Goal: Task Accomplishment & Management: Manage account settings

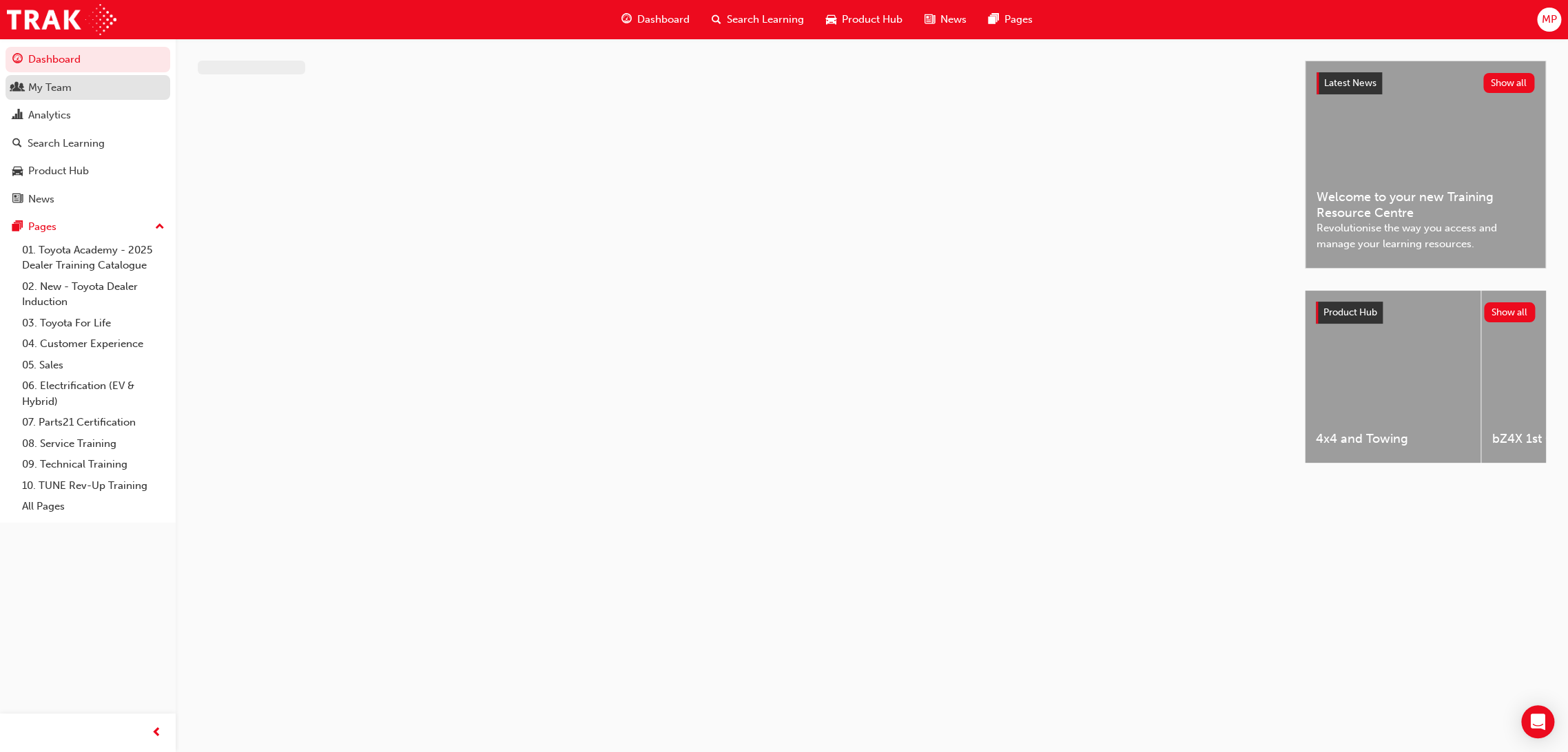
click at [60, 88] on div "My Team" at bounding box center [49, 88] width 43 height 16
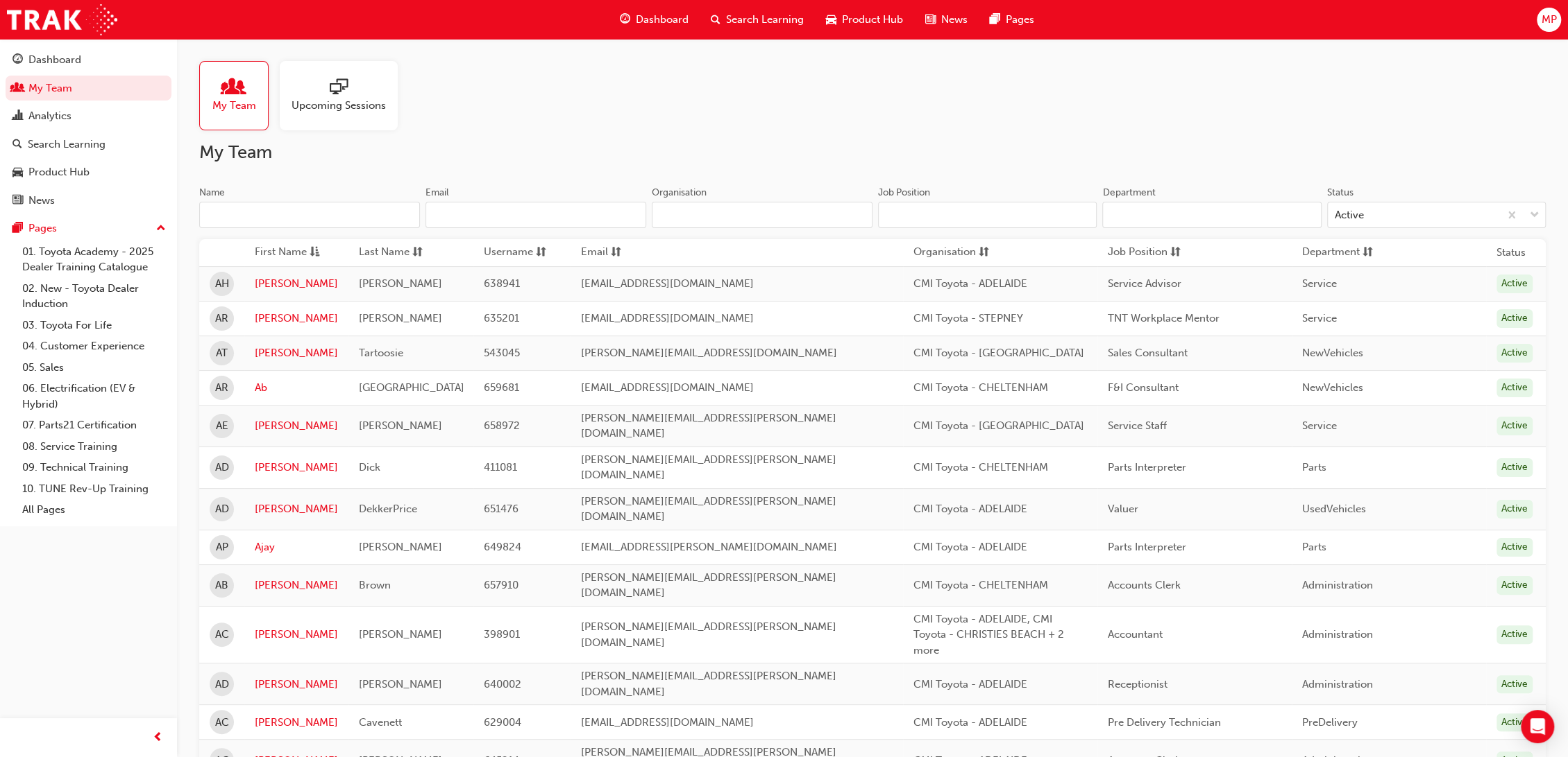
click at [354, 215] on input "Name" at bounding box center [309, 214] width 221 height 26
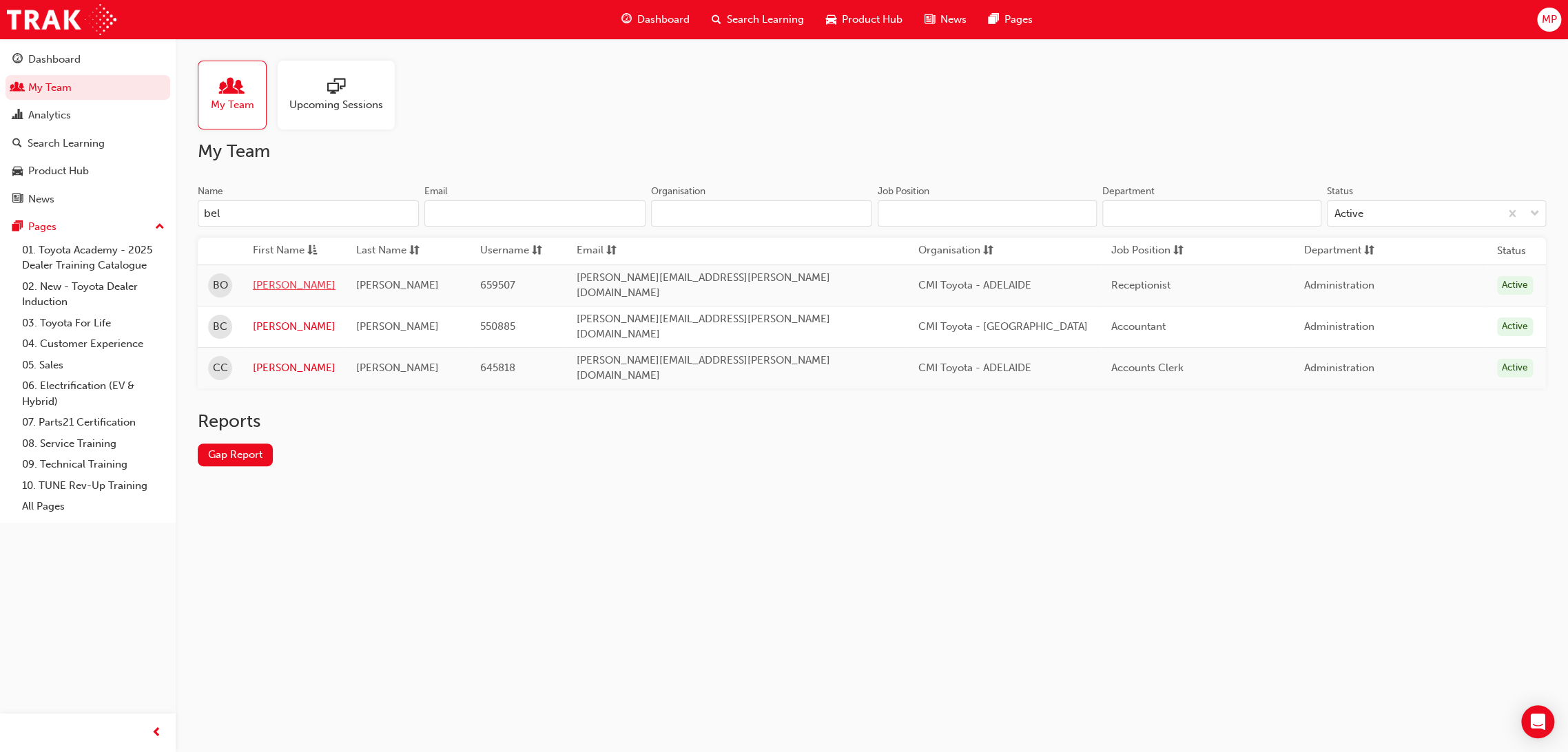
type input "bel"
click at [281, 282] on link "[PERSON_NAME]" at bounding box center [294, 285] width 83 height 16
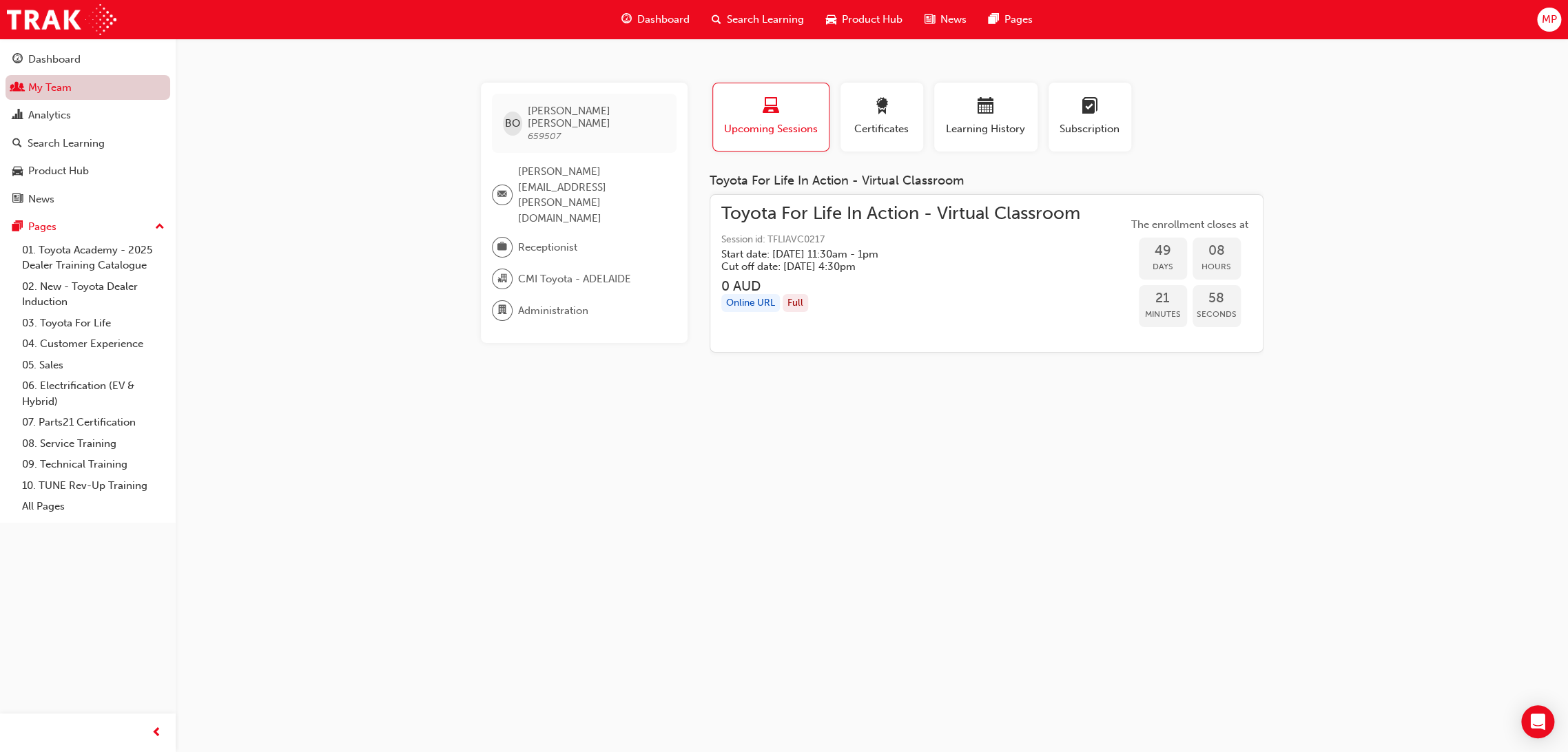
click at [64, 90] on link "My Team" at bounding box center [88, 88] width 165 height 25
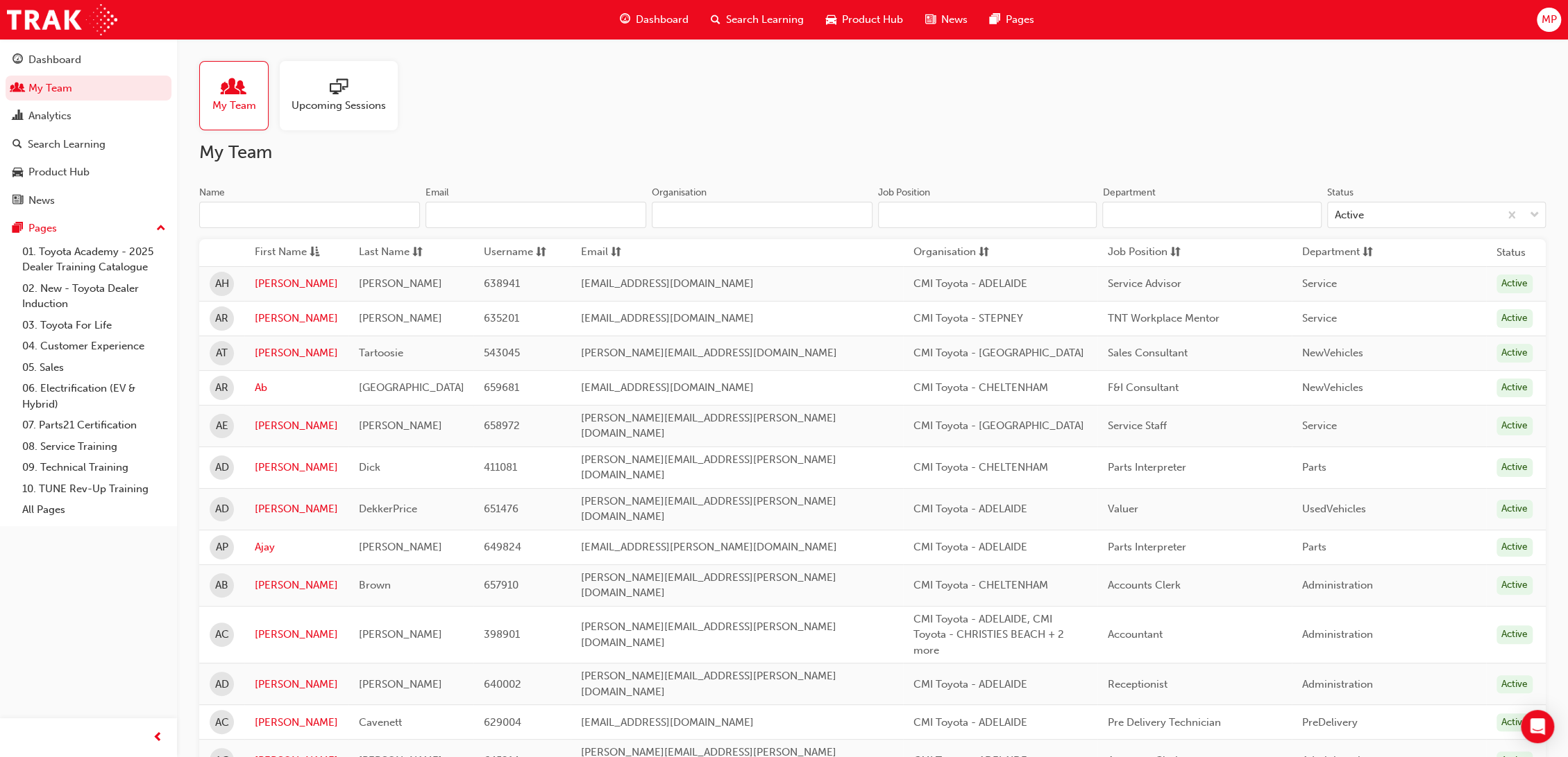
click at [286, 217] on input "Name" at bounding box center [309, 214] width 221 height 26
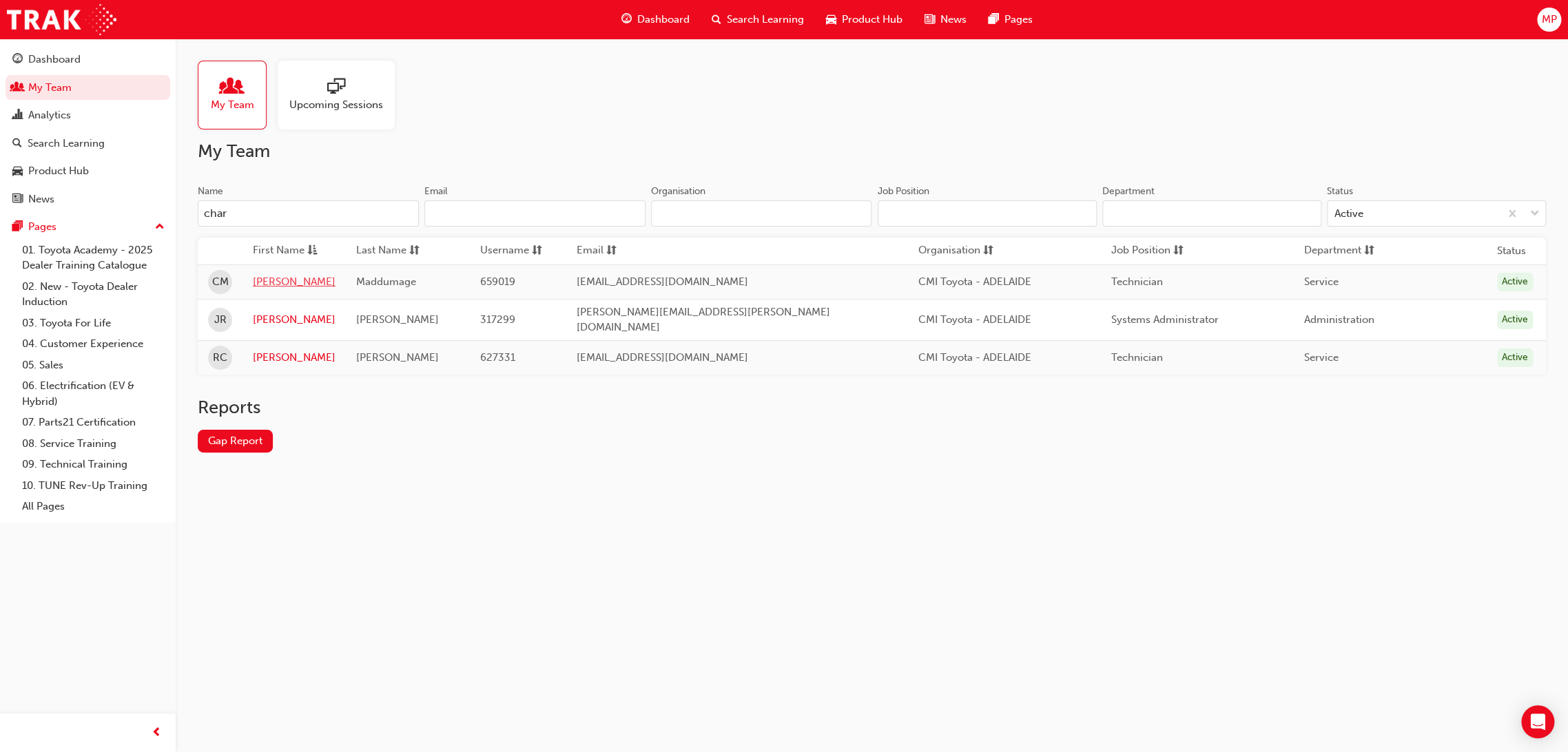
type input "char"
click at [286, 283] on link "[PERSON_NAME]" at bounding box center [294, 283] width 83 height 16
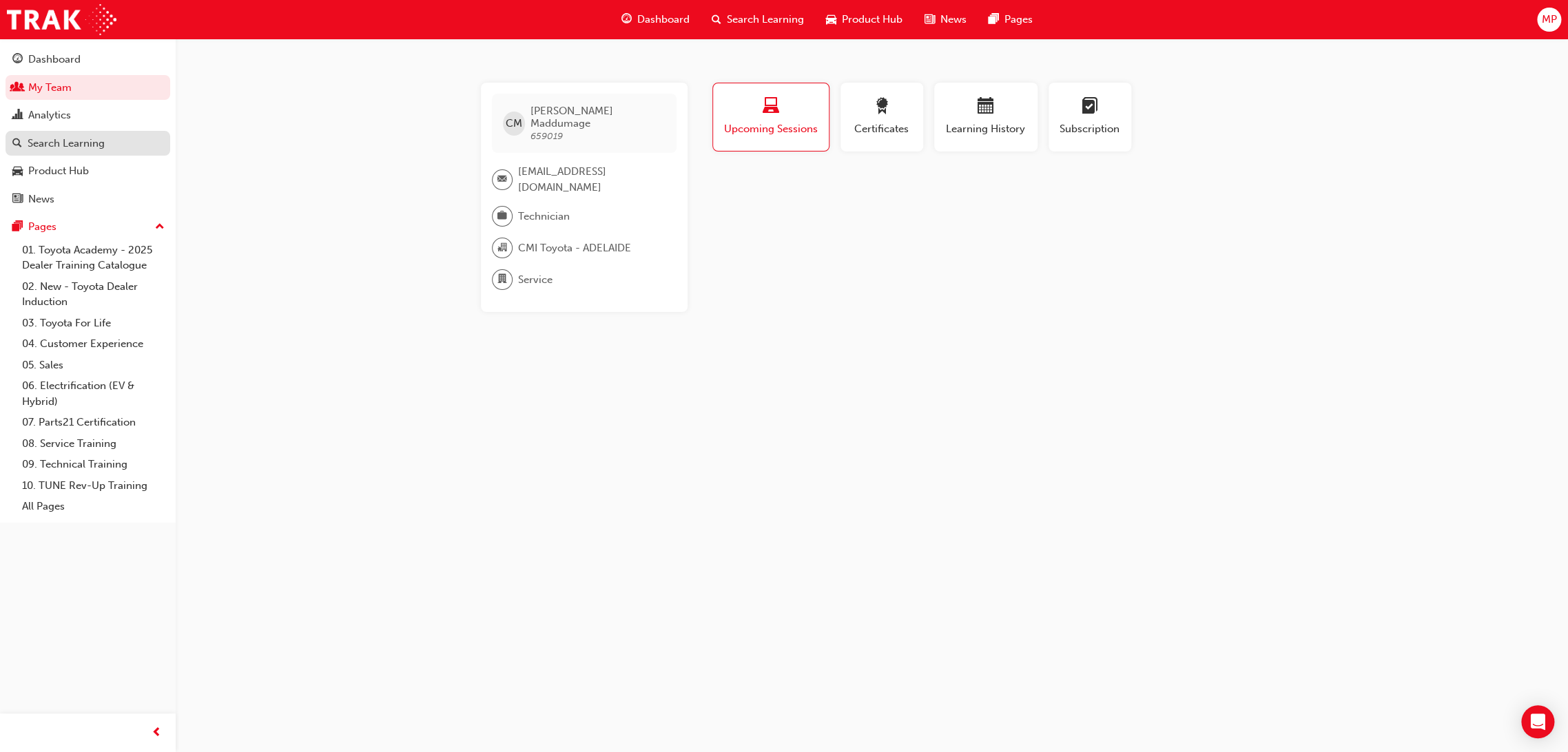
click at [57, 138] on div "Search Learning" at bounding box center [66, 144] width 77 height 16
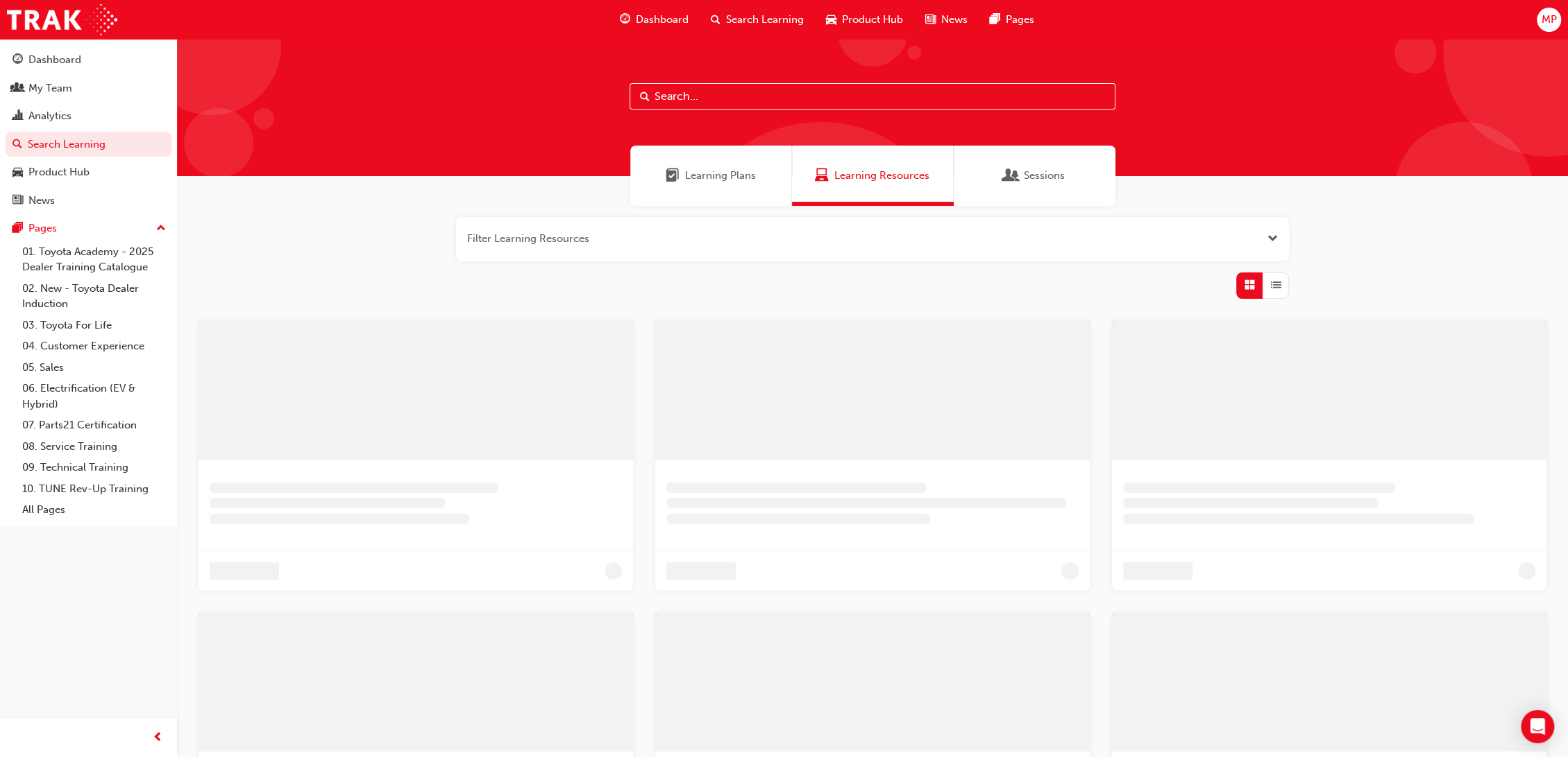
click at [678, 97] on input "text" at bounding box center [871, 96] width 485 height 26
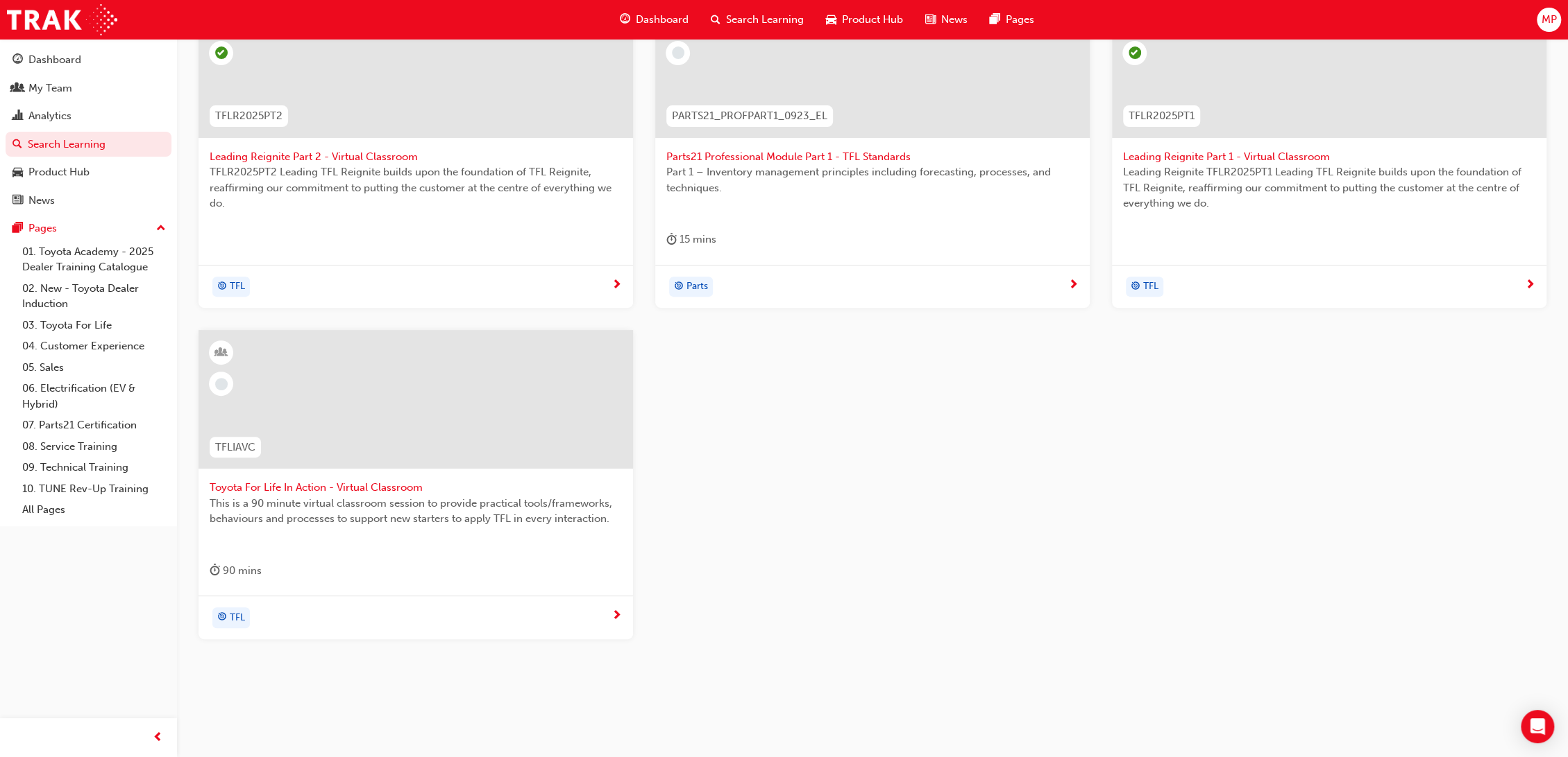
scroll to position [336, 0]
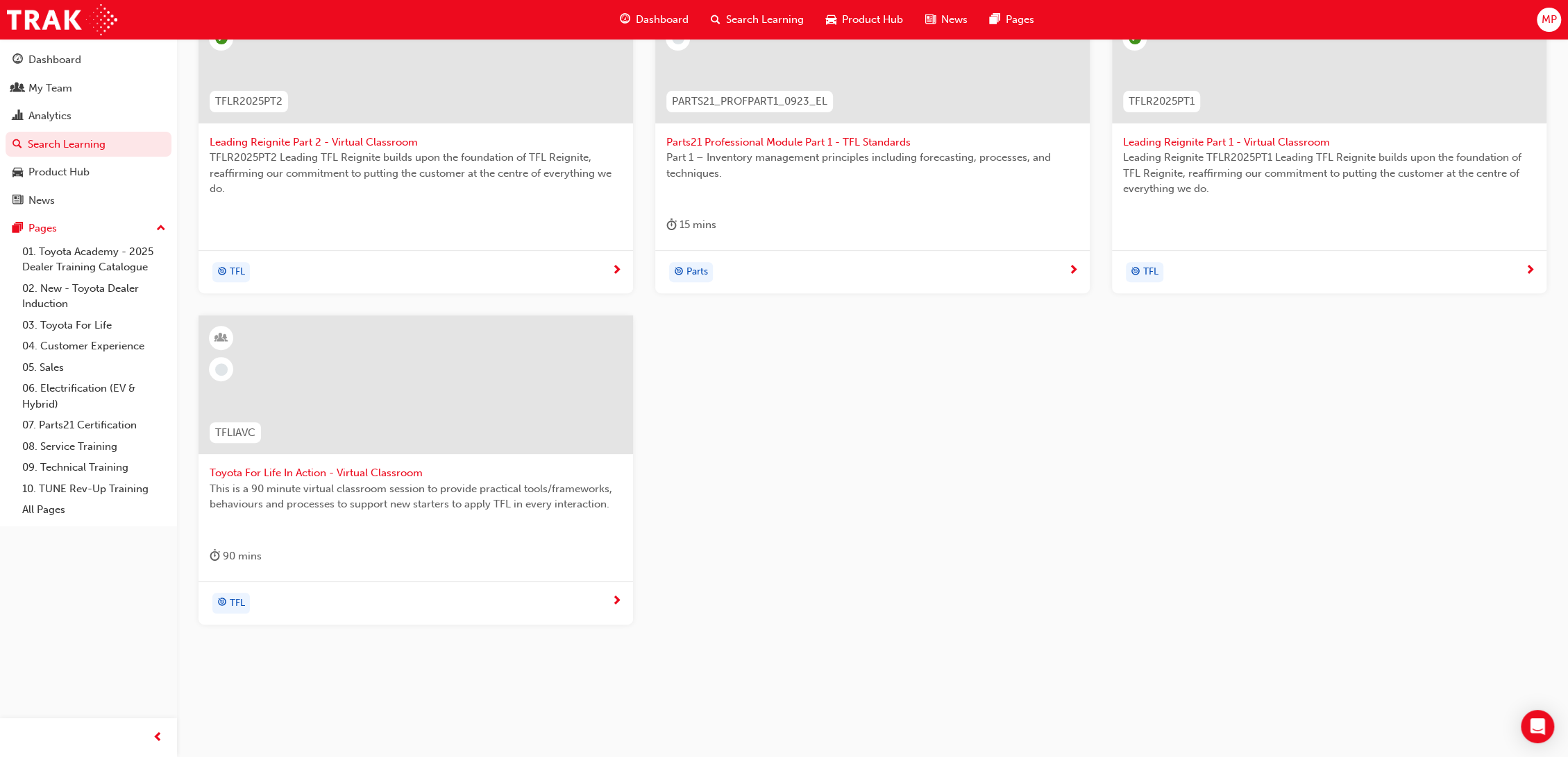
type input "tfl"
click at [444, 432] on div at bounding box center [416, 385] width 435 height 139
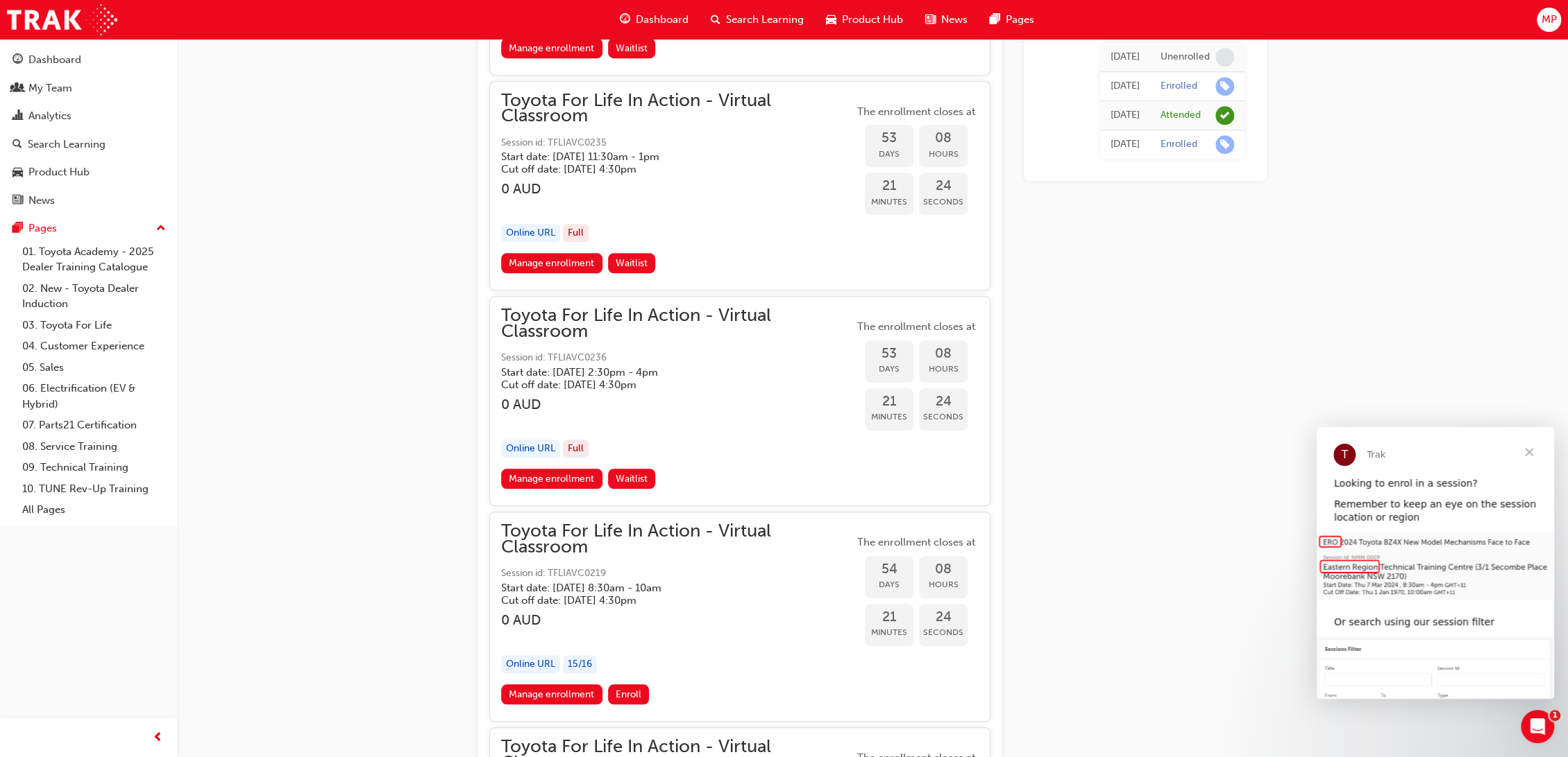
scroll to position [14894, 0]
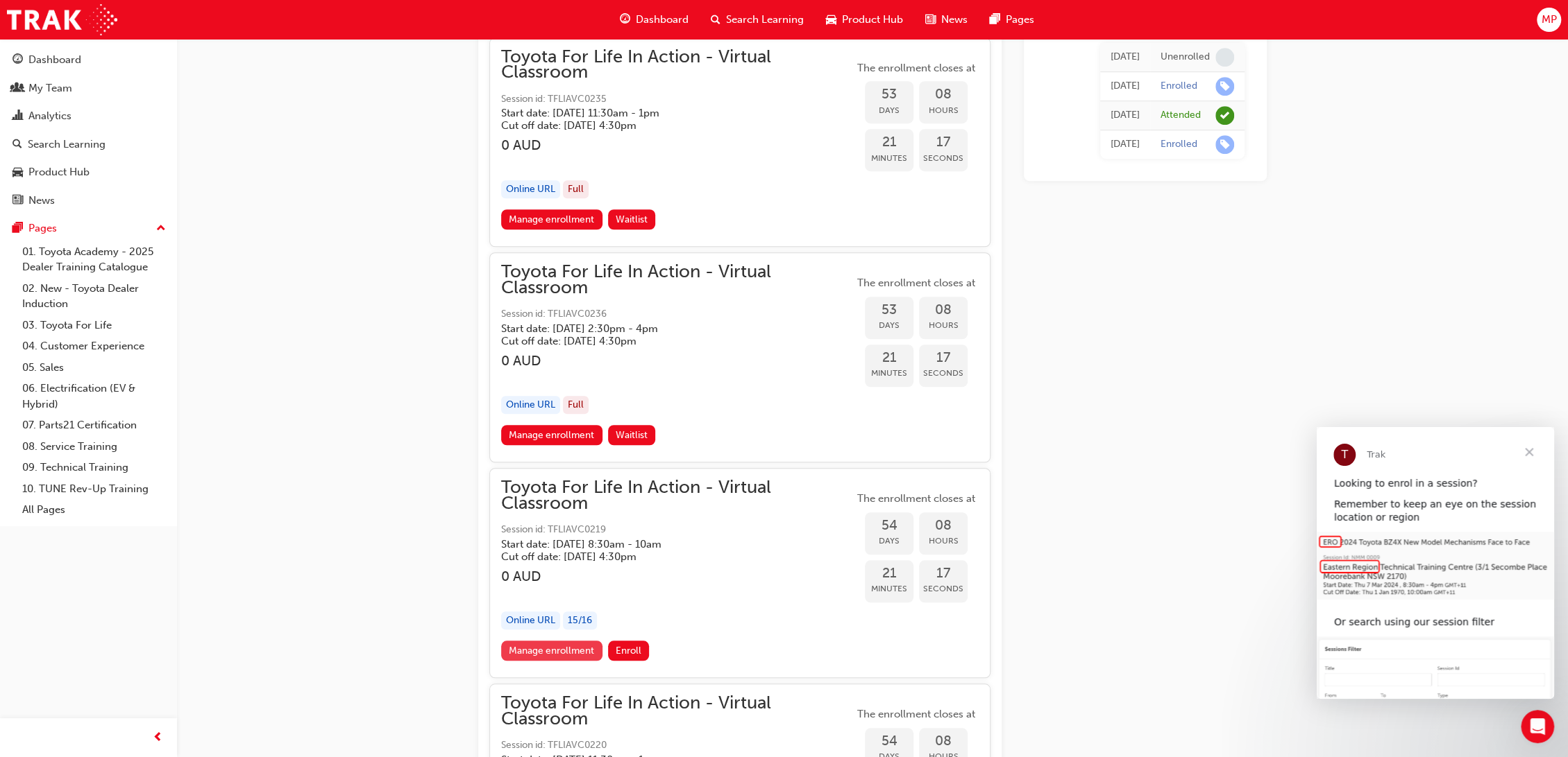
click at [577, 640] on link "Manage enrollment" at bounding box center [551, 650] width 101 height 20
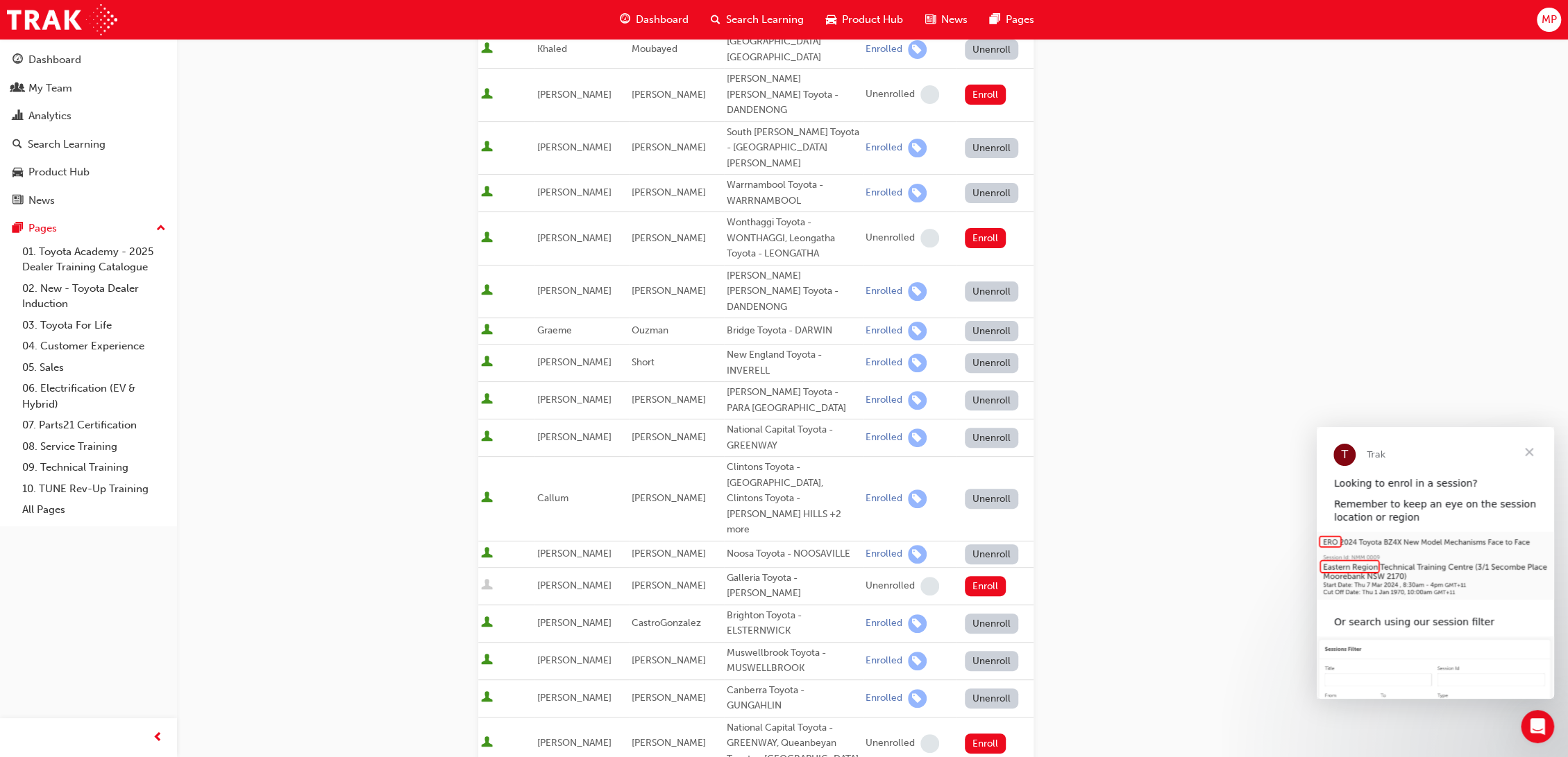
scroll to position [539, 0]
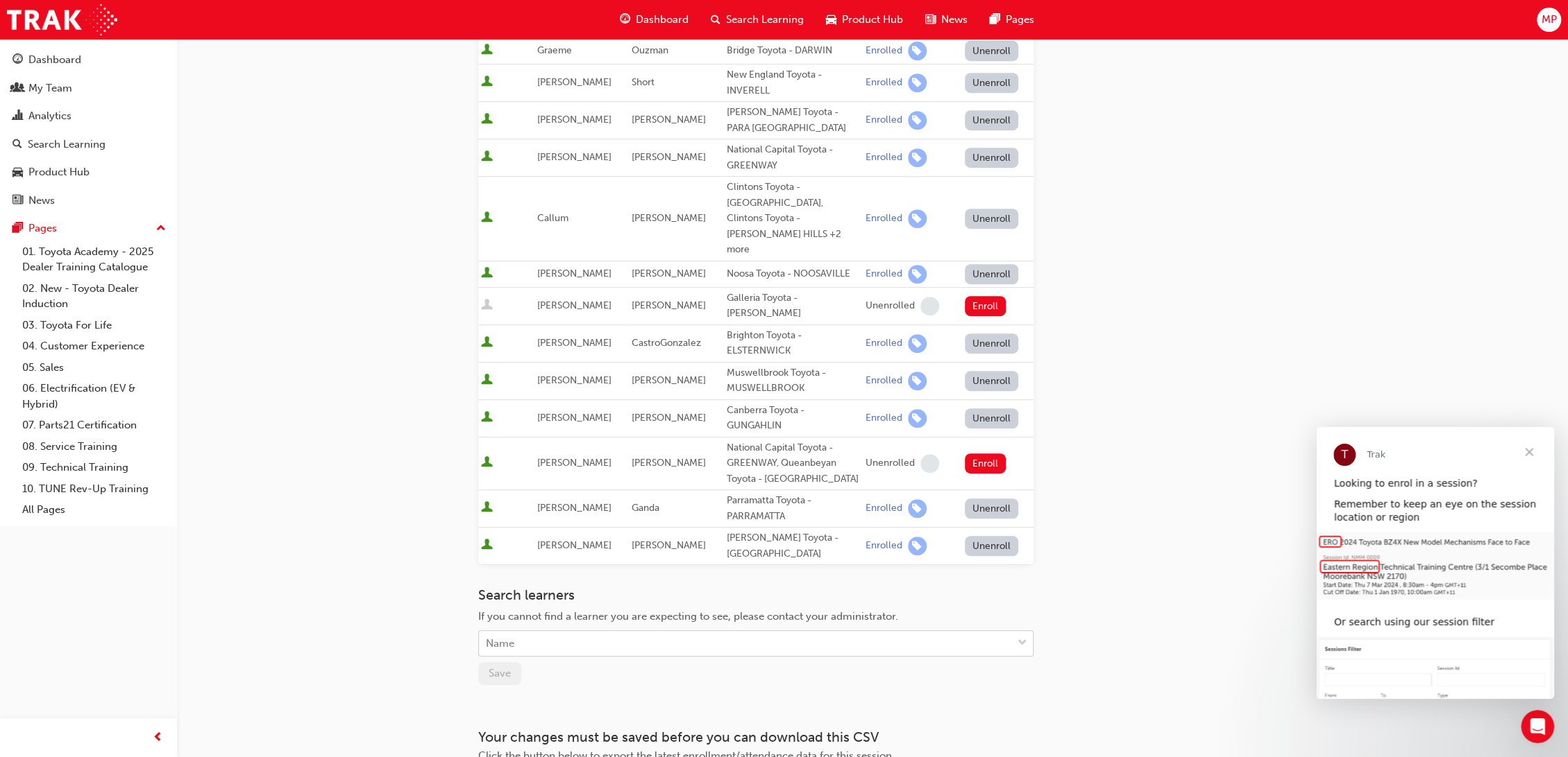
click at [574, 632] on div "Name" at bounding box center [746, 644] width 533 height 24
type input "char"
click at [547, 603] on span "[PERSON_NAME] - CMI Toyota - [GEOGRAPHIC_DATA]" at bounding box center [618, 603] width 265 height 13
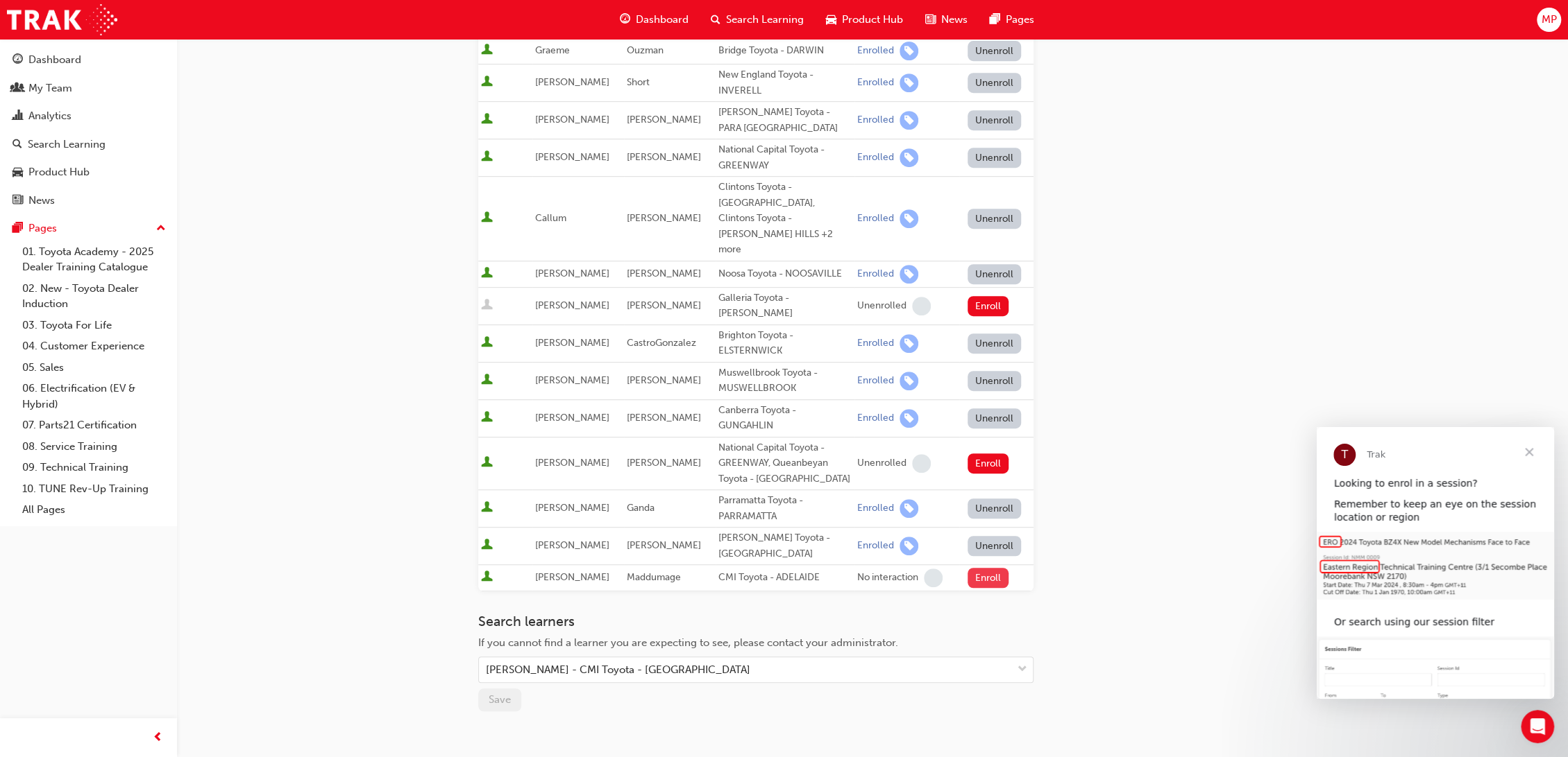
click at [973, 568] on button "Enroll" at bounding box center [988, 578] width 42 height 20
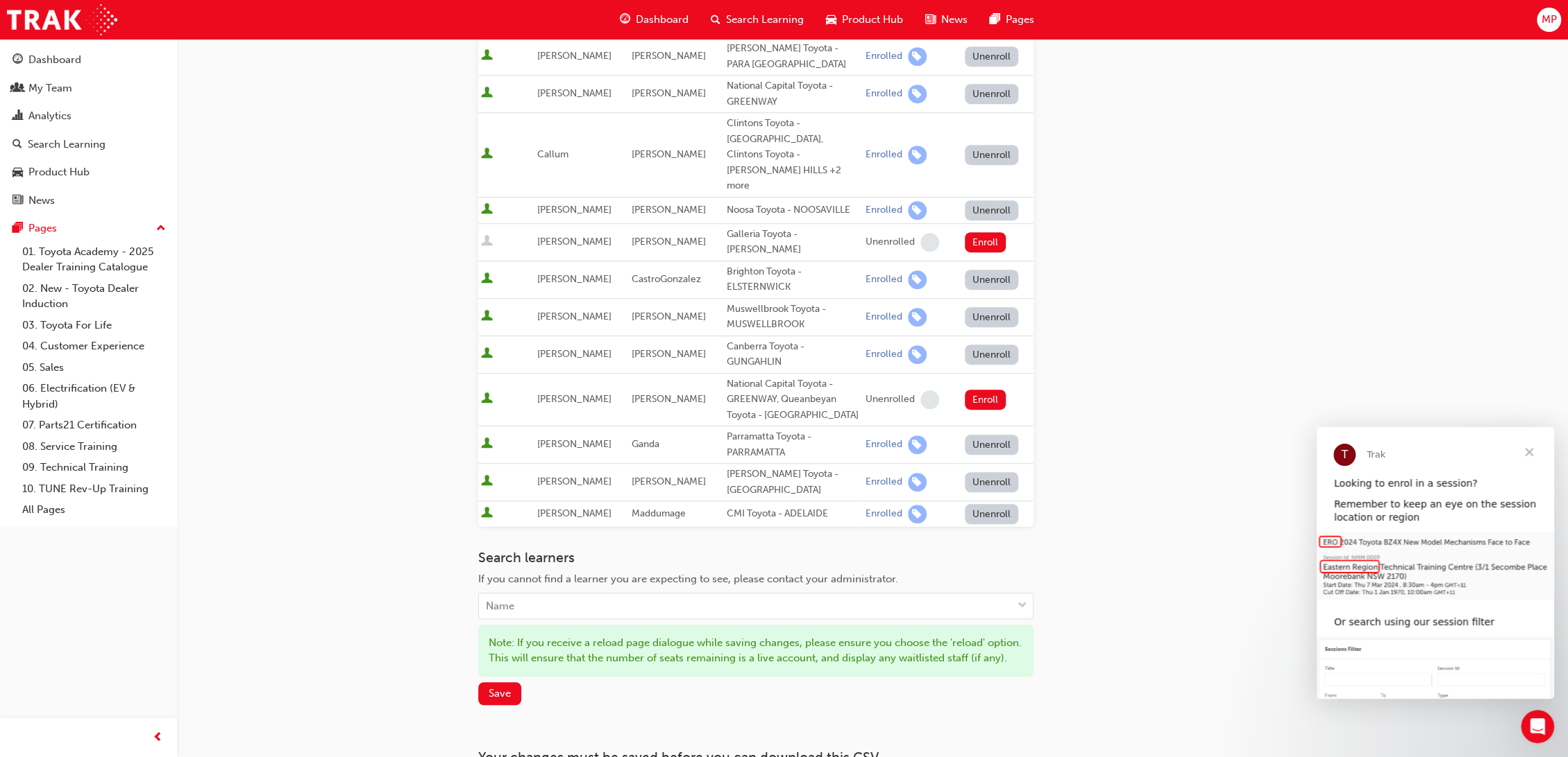
scroll to position [660, 0]
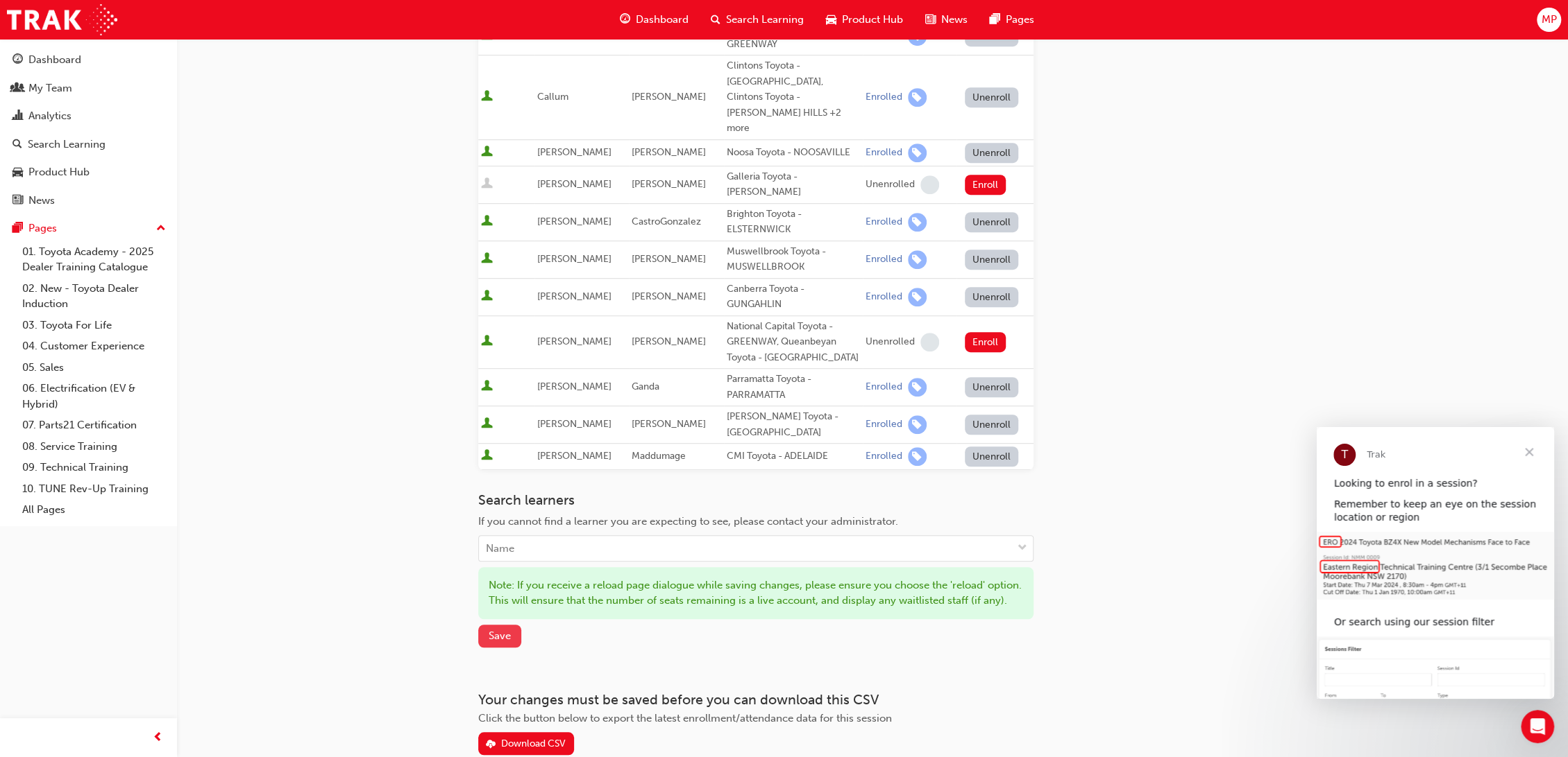
click at [507, 630] on span "Save" at bounding box center [500, 636] width 23 height 13
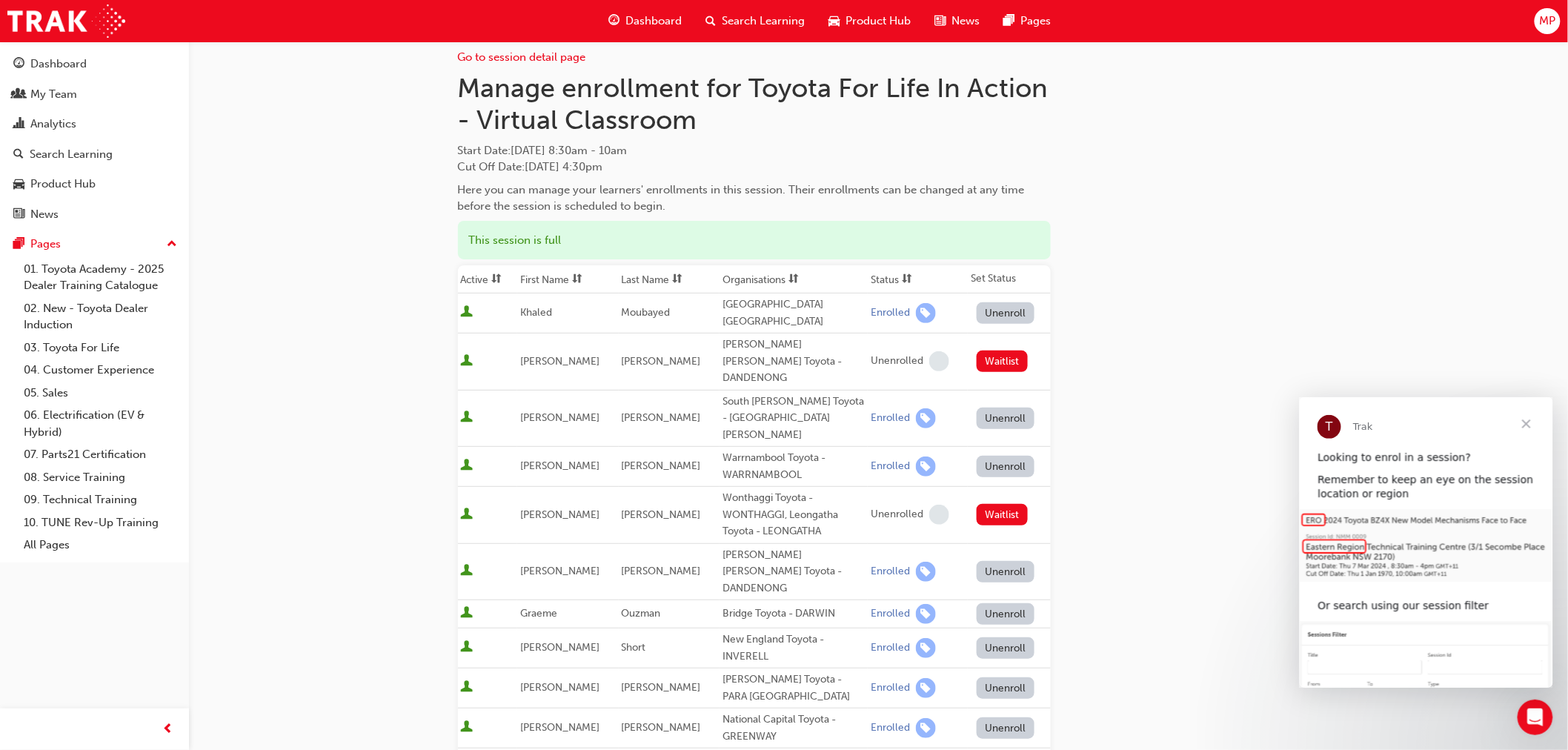
scroll to position [0, 0]
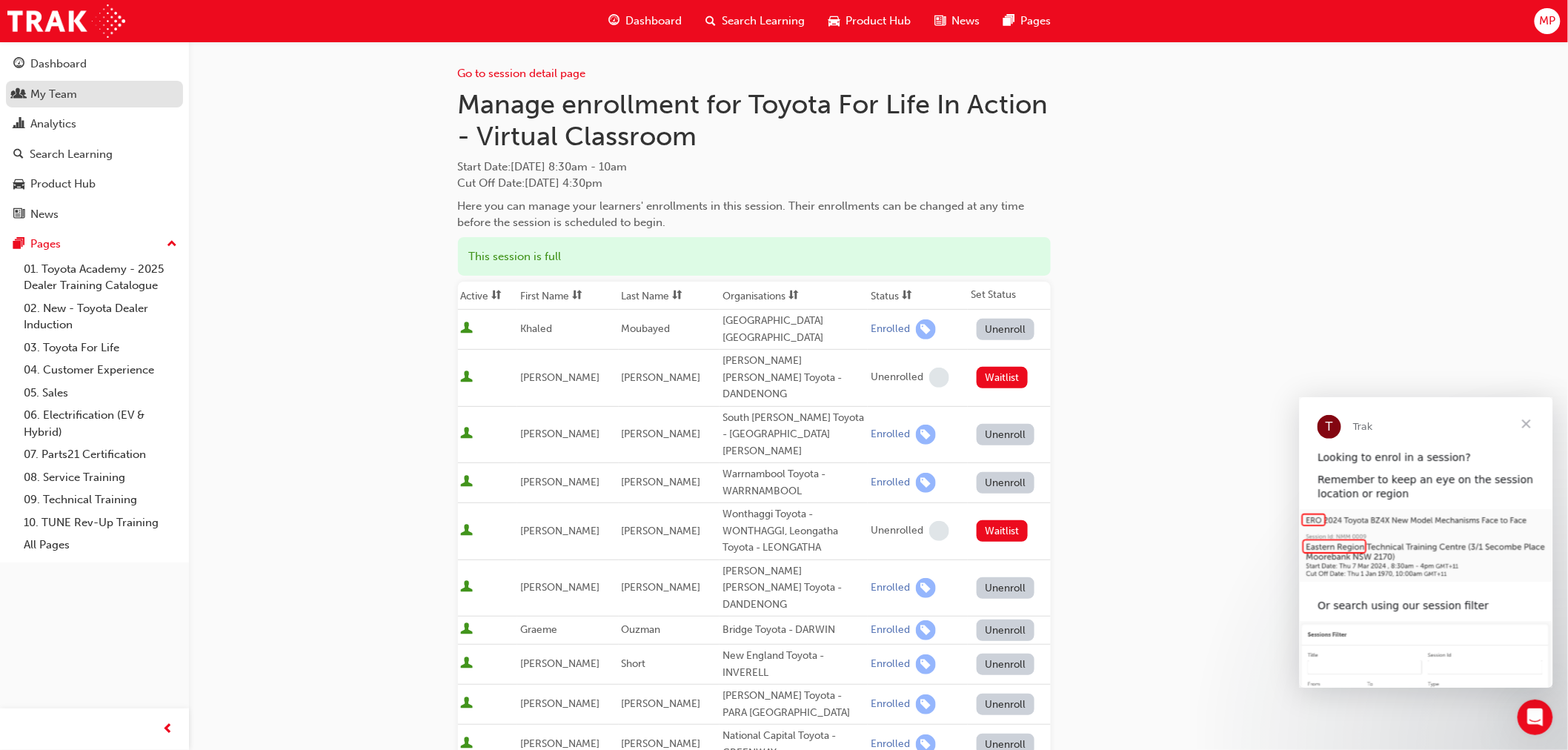
drag, startPoint x: 71, startPoint y: 92, endPoint x: 164, endPoint y: 98, distance: 93.2
click at [71, 92] on div "My Team" at bounding box center [53, 95] width 46 height 17
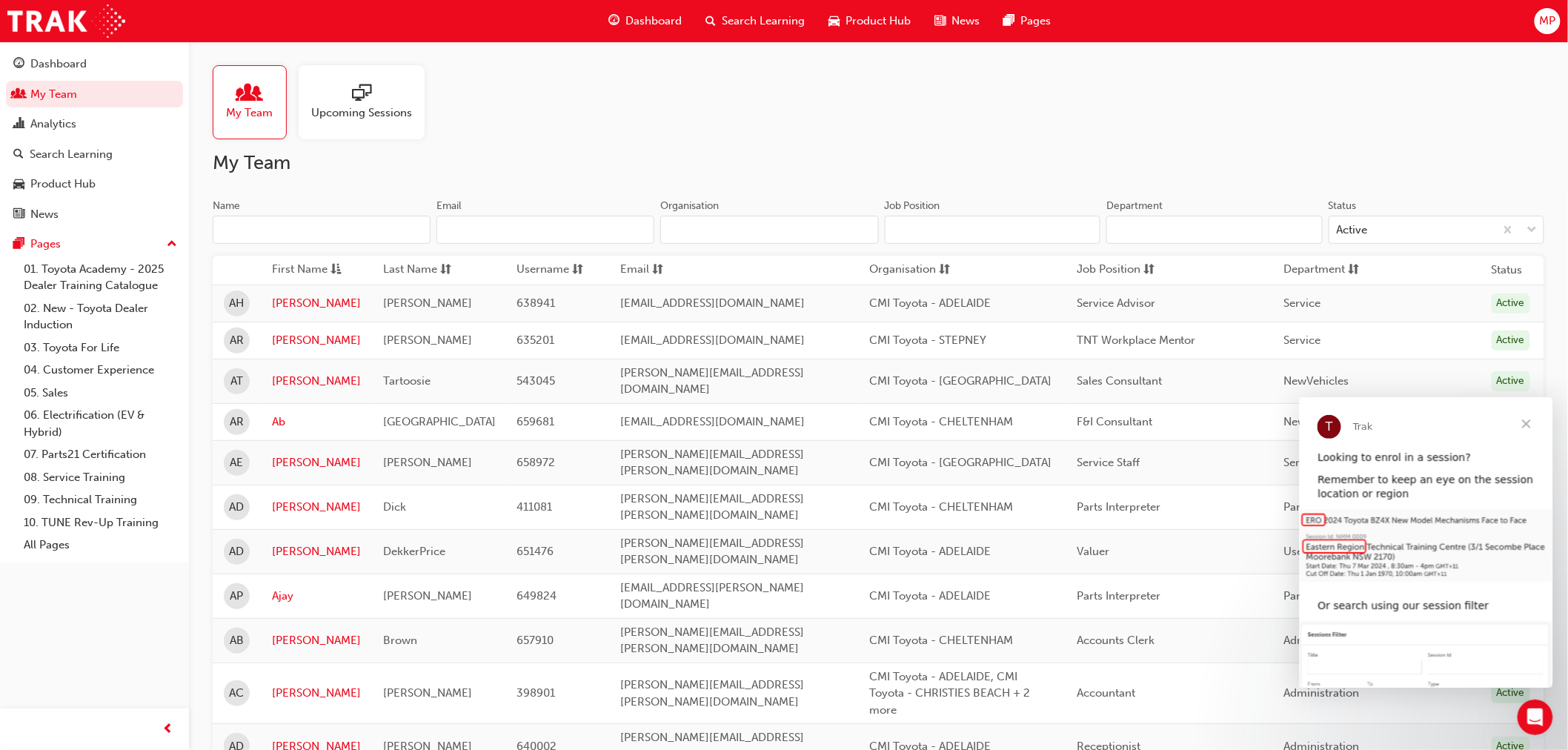
click at [295, 228] on input "Name" at bounding box center [321, 229] width 218 height 28
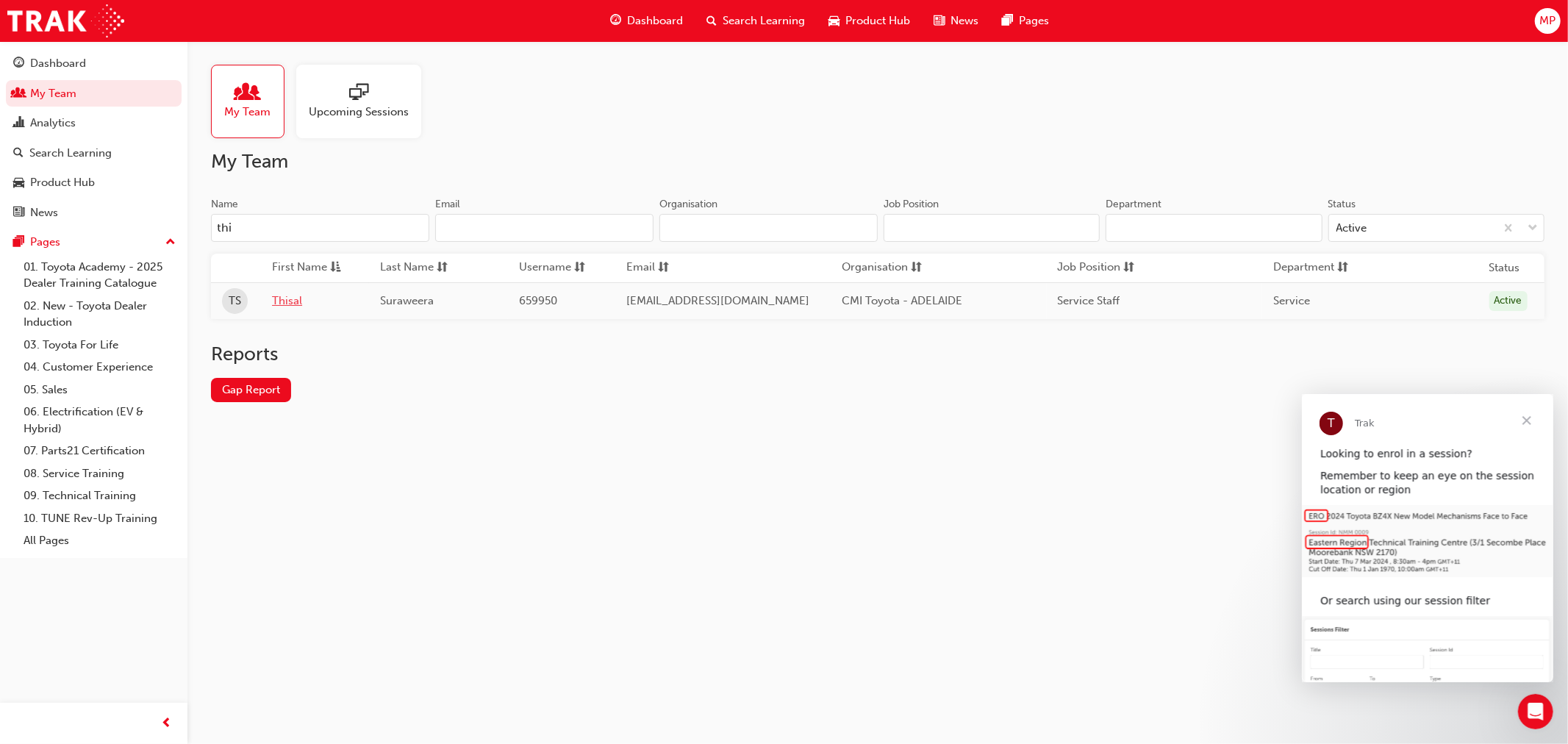
type input "thi"
click at [300, 303] on link "Thisal" at bounding box center [315, 302] width 86 height 17
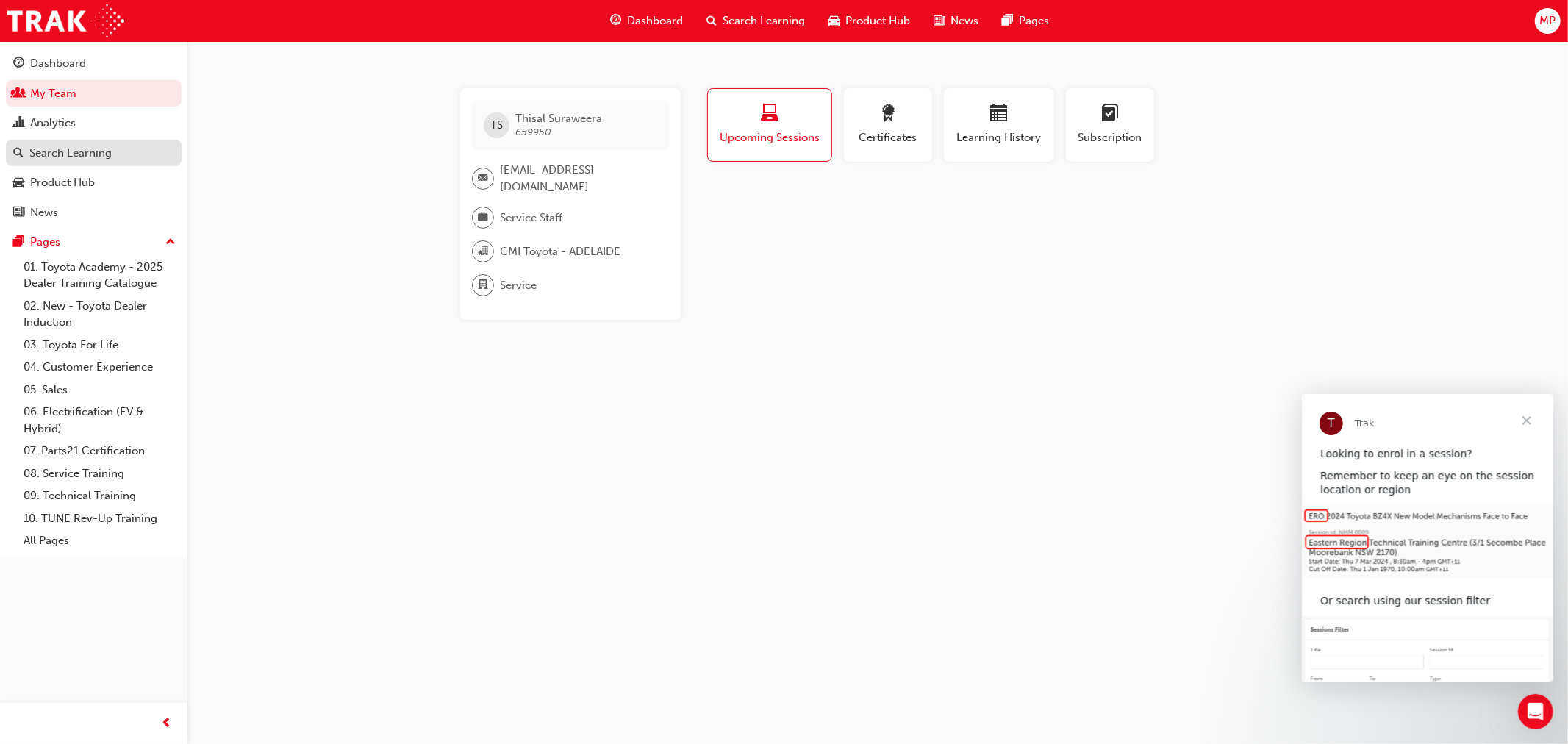
click at [86, 160] on div "Search Learning" at bounding box center [71, 153] width 82 height 17
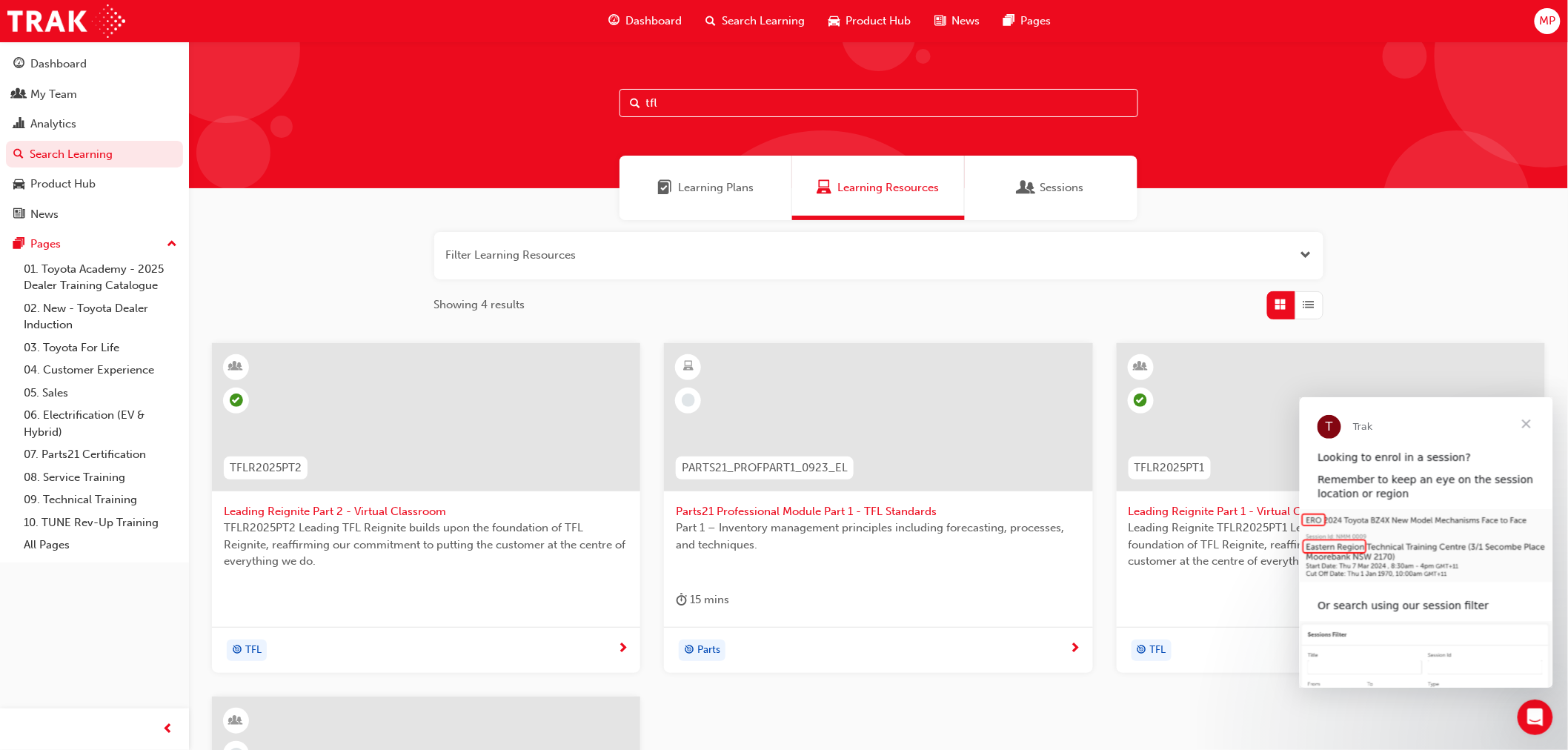
click at [679, 103] on input "tfl" at bounding box center [878, 102] width 518 height 28
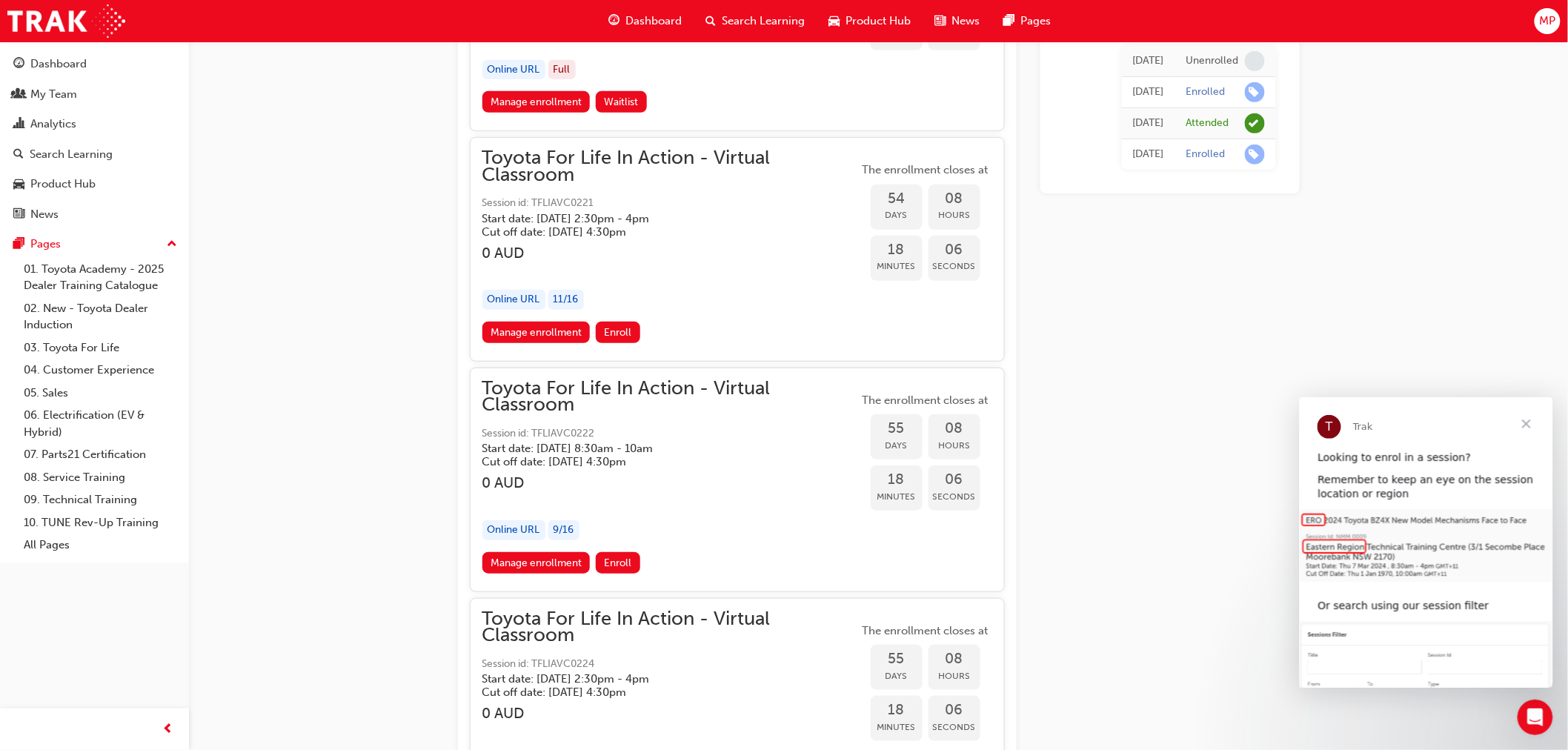
scroll to position [16614, 0]
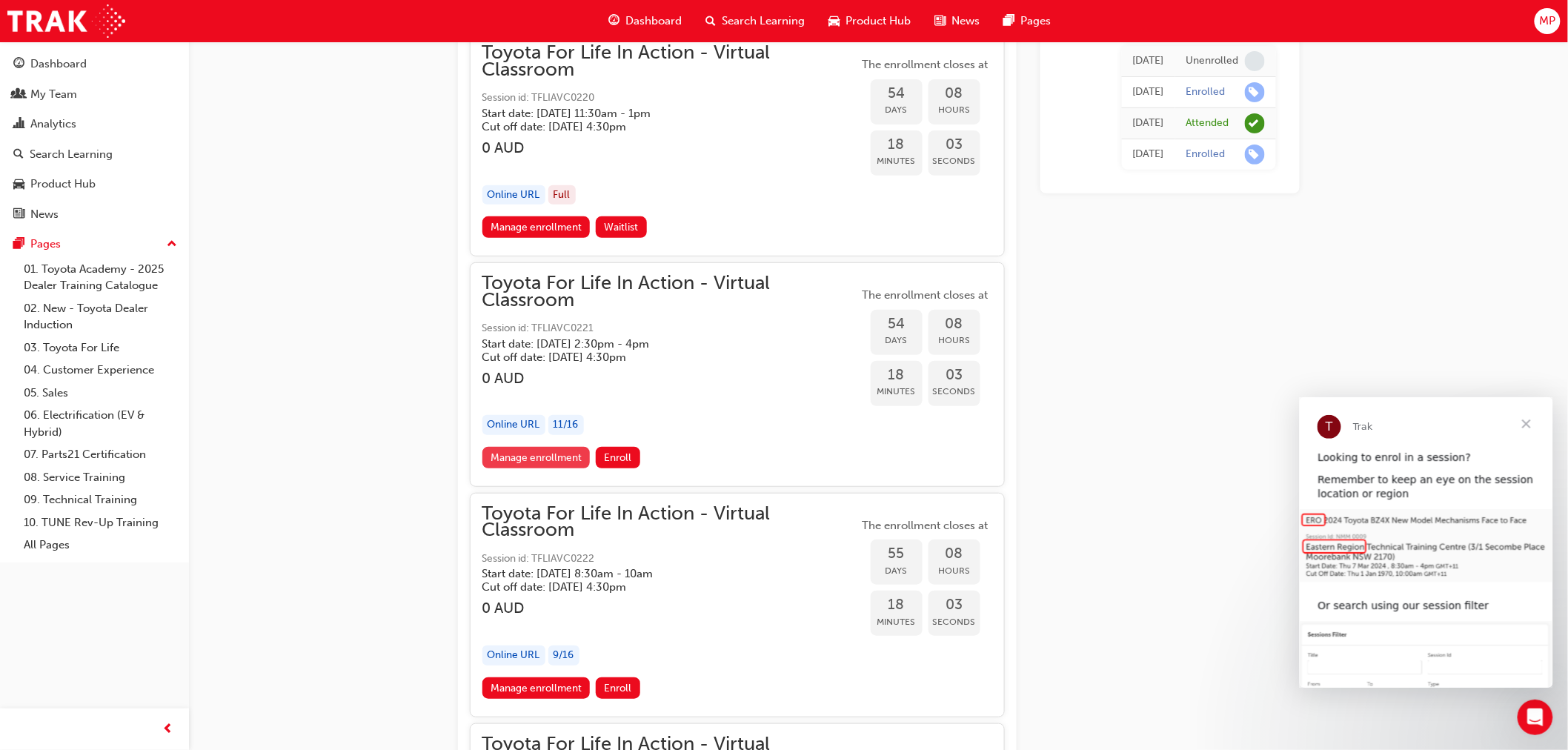
click at [541, 447] on link "Manage enrollment" at bounding box center [536, 458] width 108 height 21
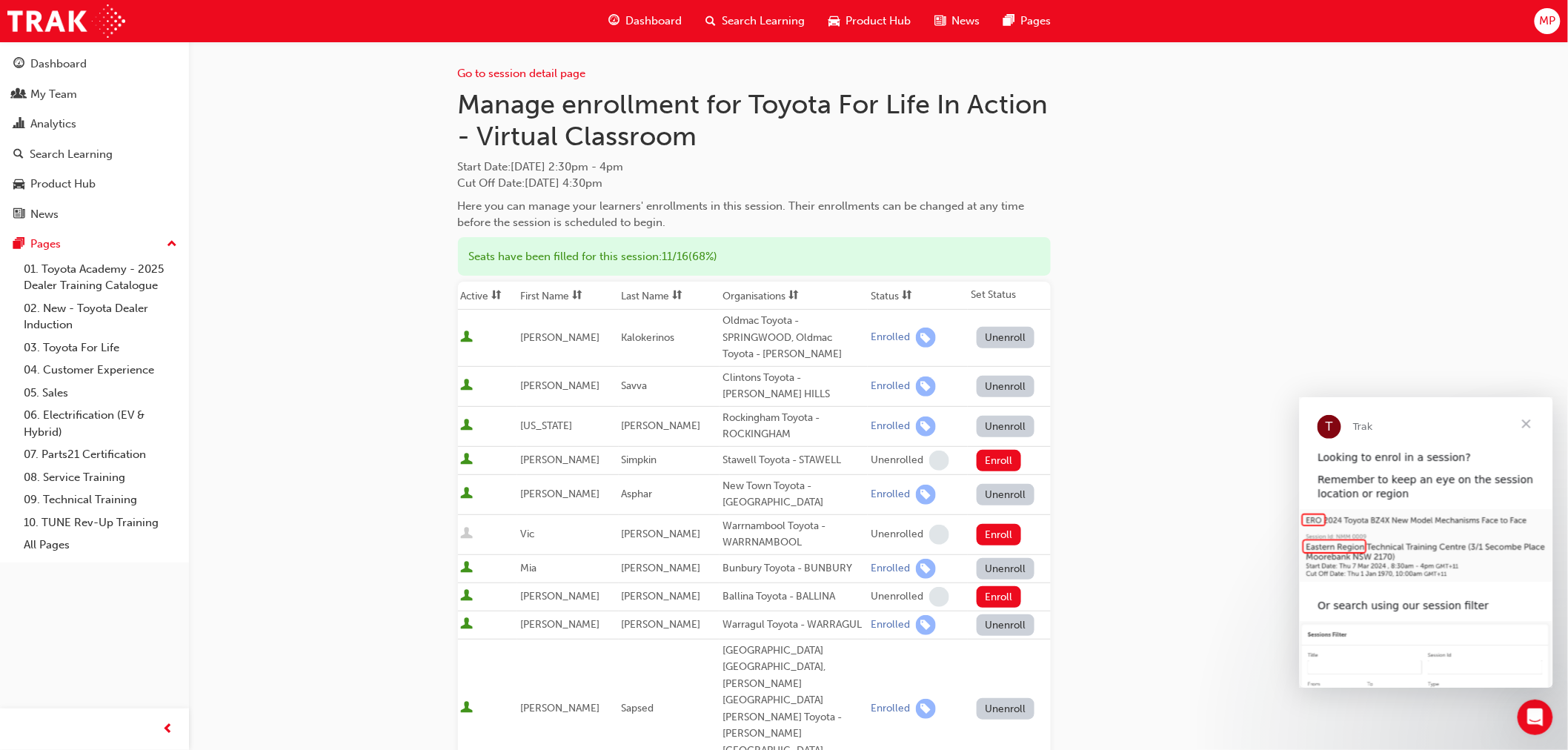
scroll to position [449, 0]
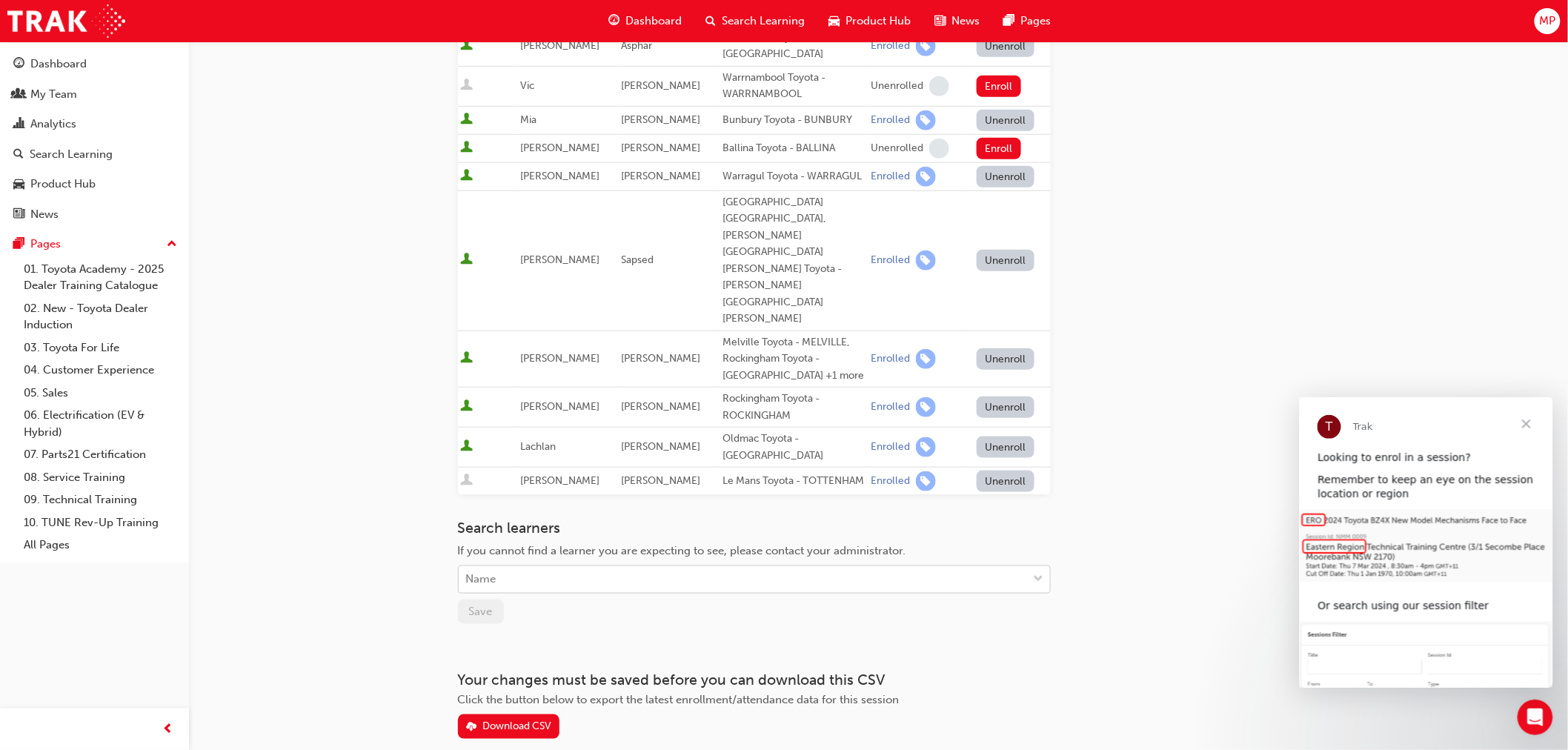
click at [516, 567] on div "Name" at bounding box center [743, 579] width 569 height 26
type input "thi"
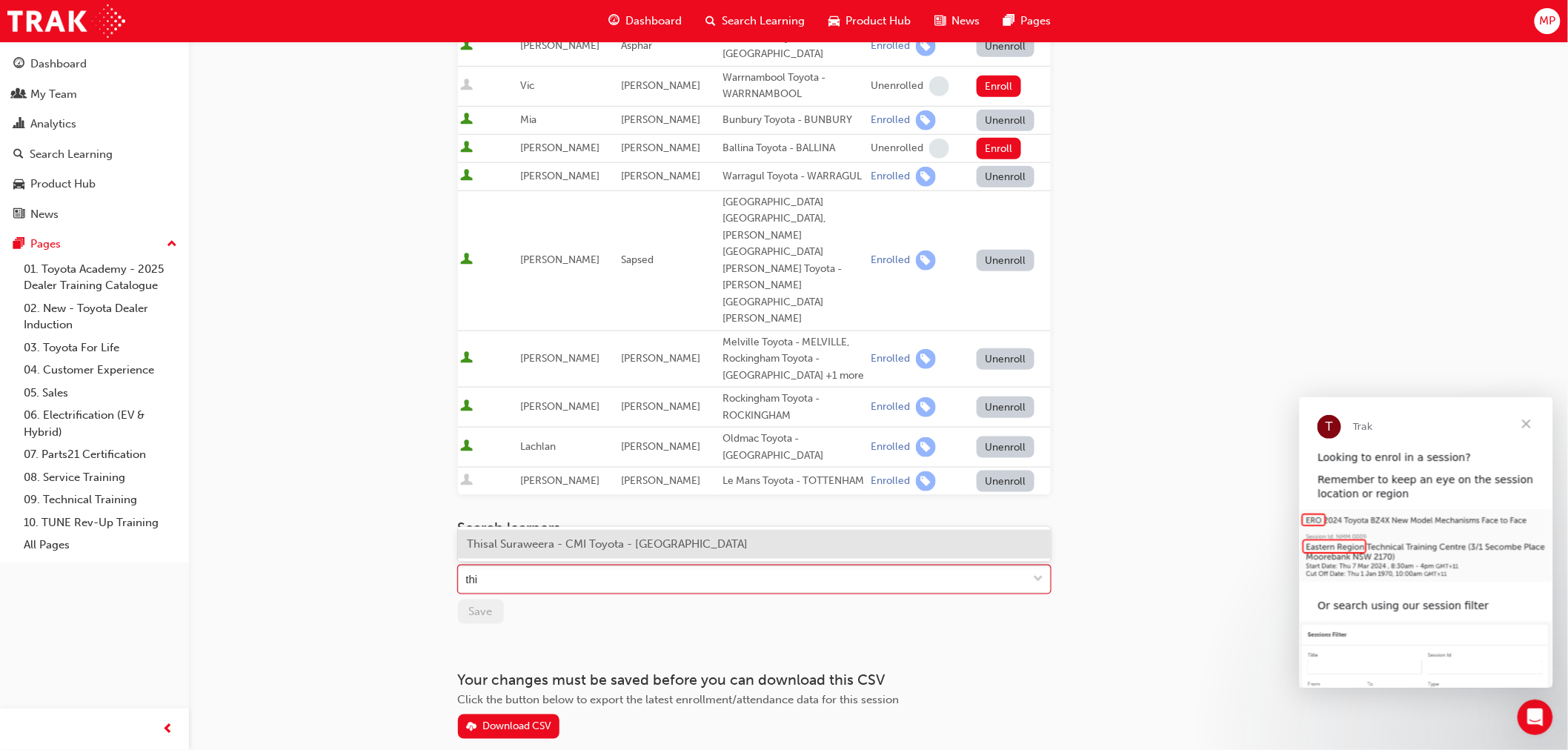
click at [512, 547] on span "Thisal Suraweera - CMI Toyota - [GEOGRAPHIC_DATA]" at bounding box center [607, 544] width 281 height 14
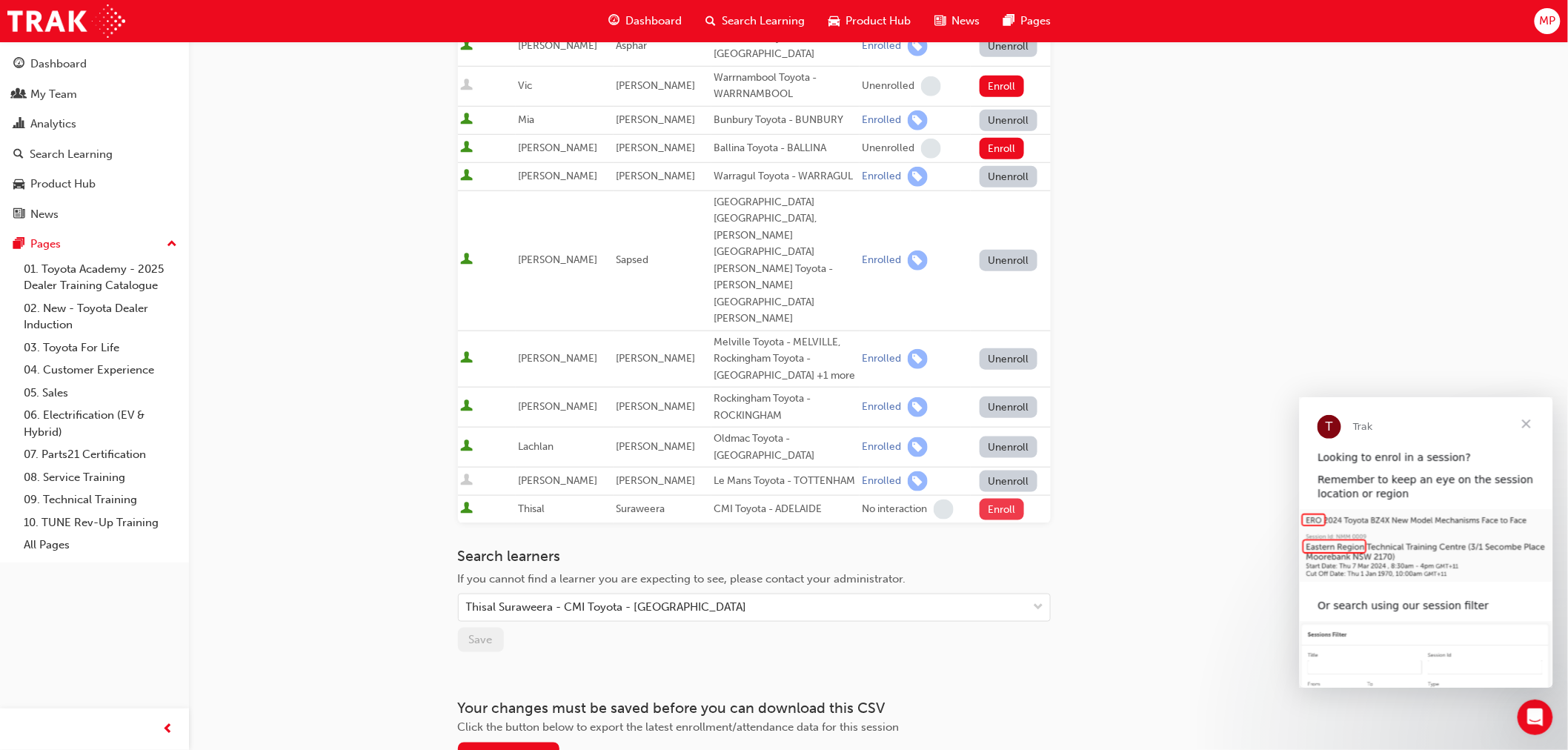
click at [998, 499] on button "Enroll" at bounding box center [1002, 510] width 44 height 21
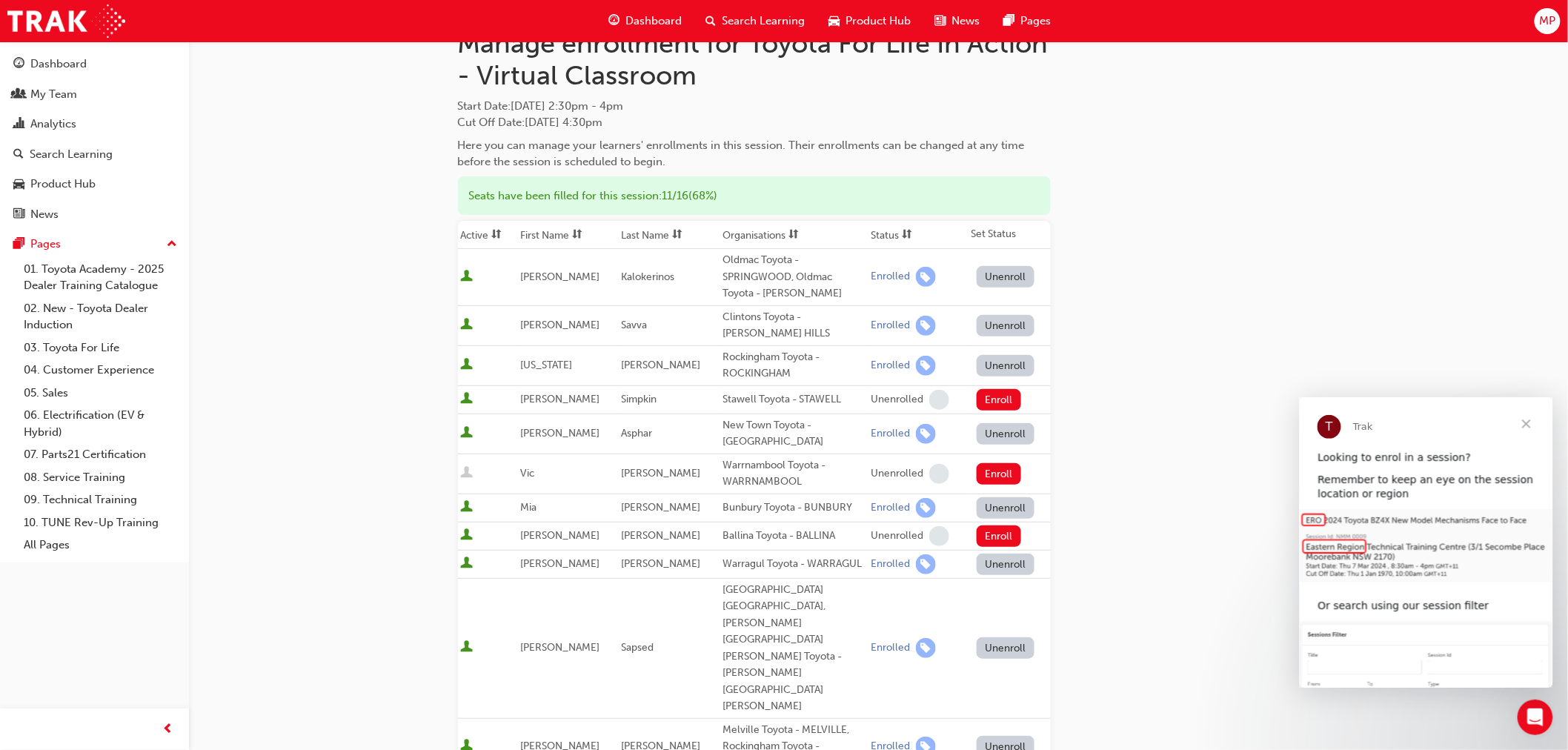
scroll to position [0, 0]
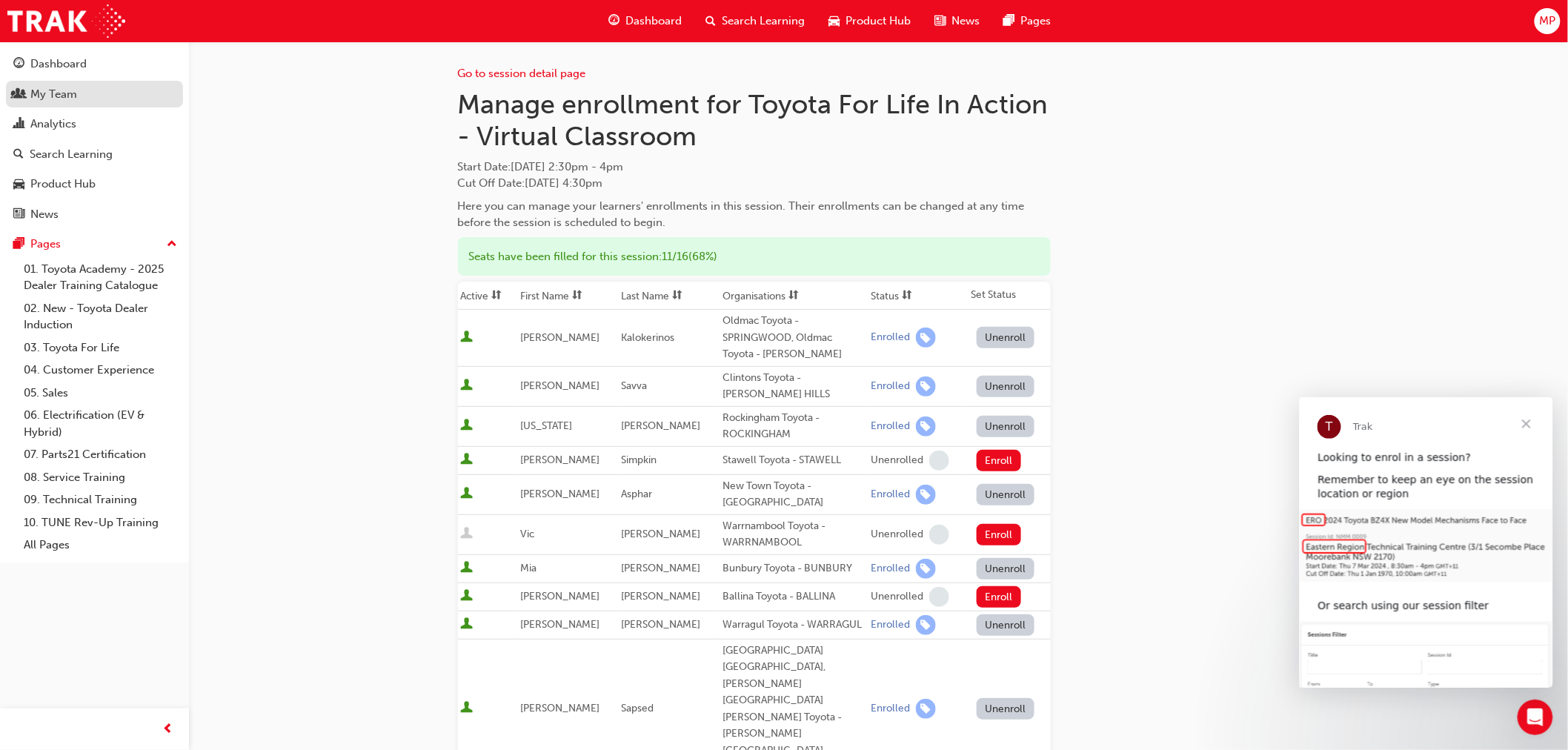
click at [75, 91] on div "My Team" at bounding box center [53, 95] width 46 height 17
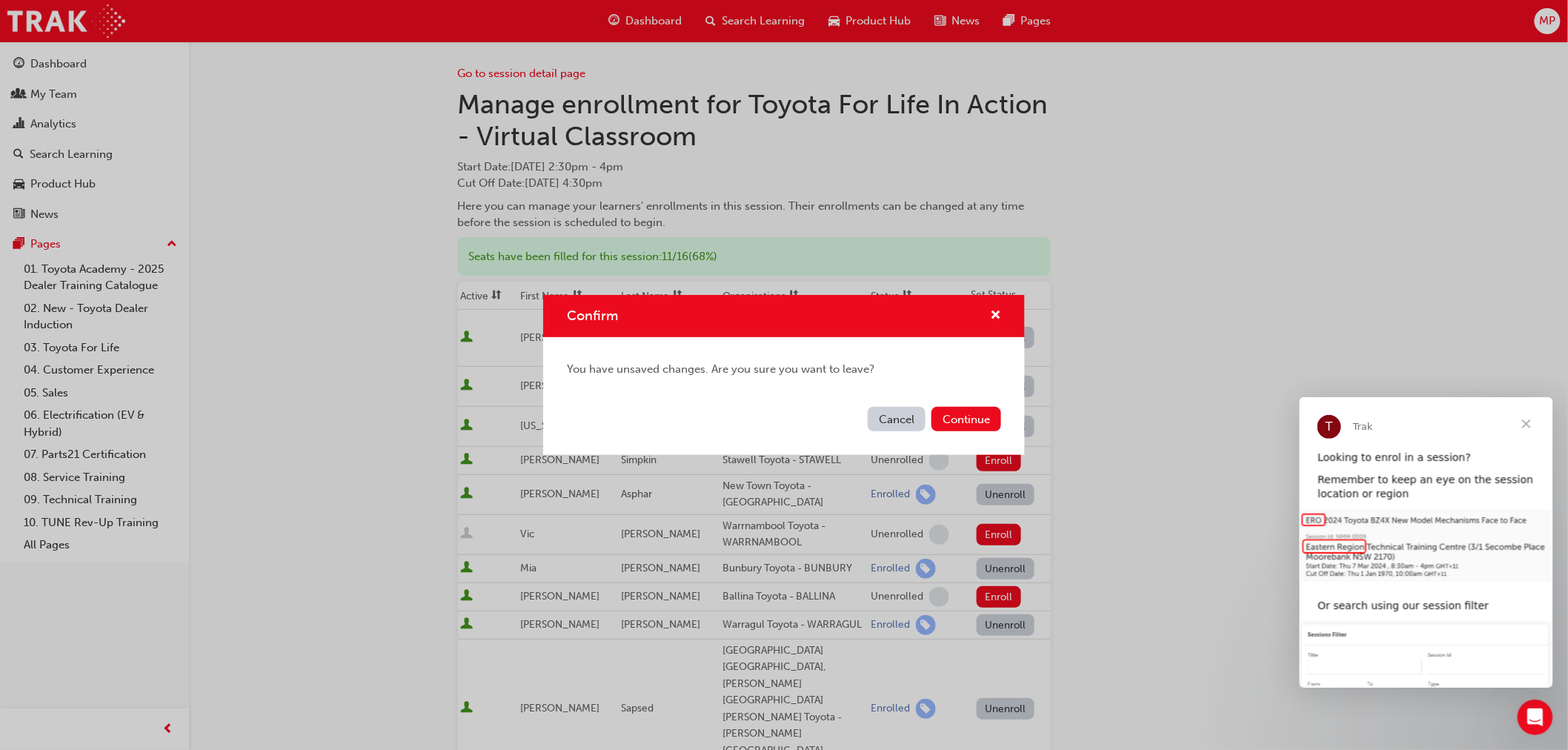
click at [900, 418] on button "Cancel" at bounding box center [896, 419] width 58 height 24
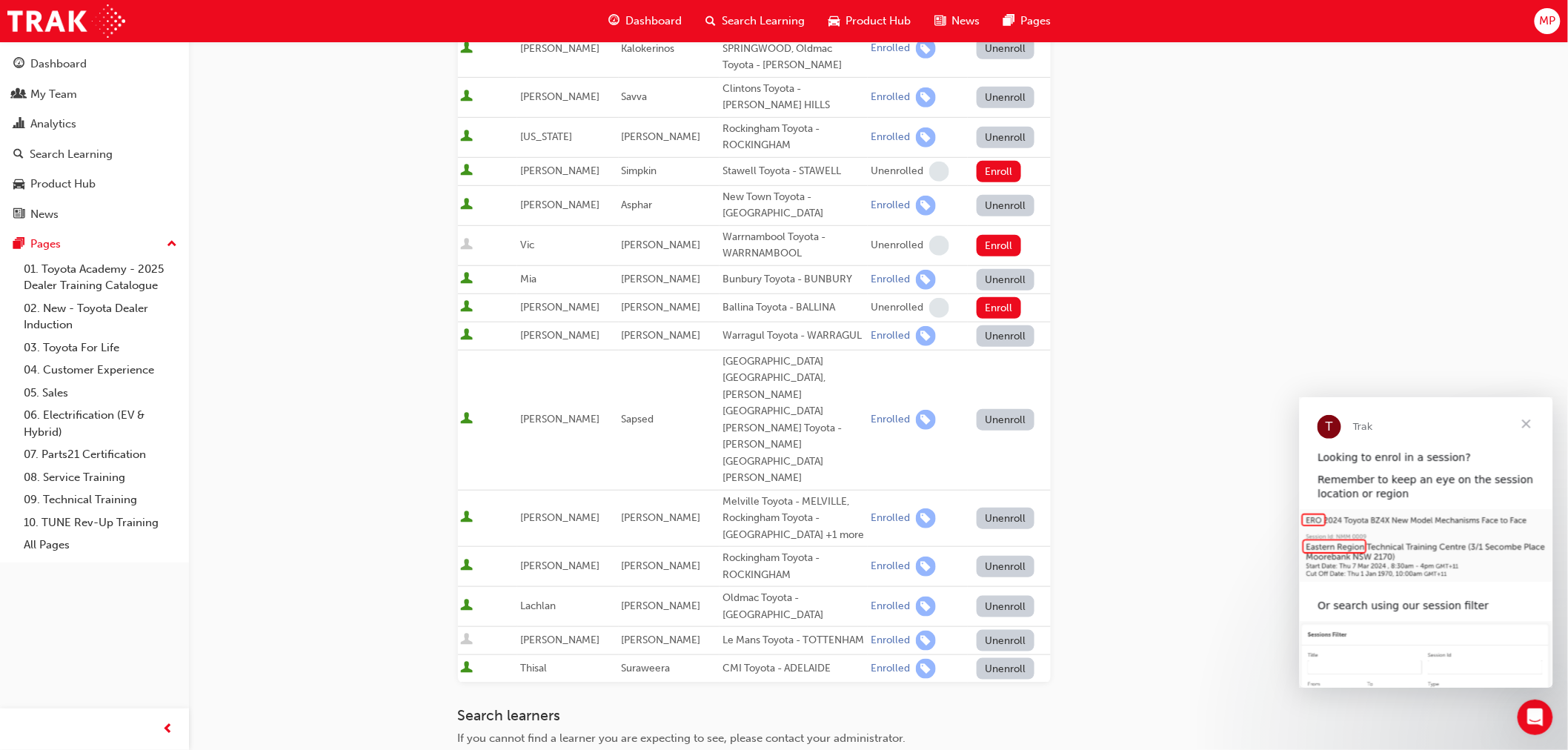
scroll to position [554, 0]
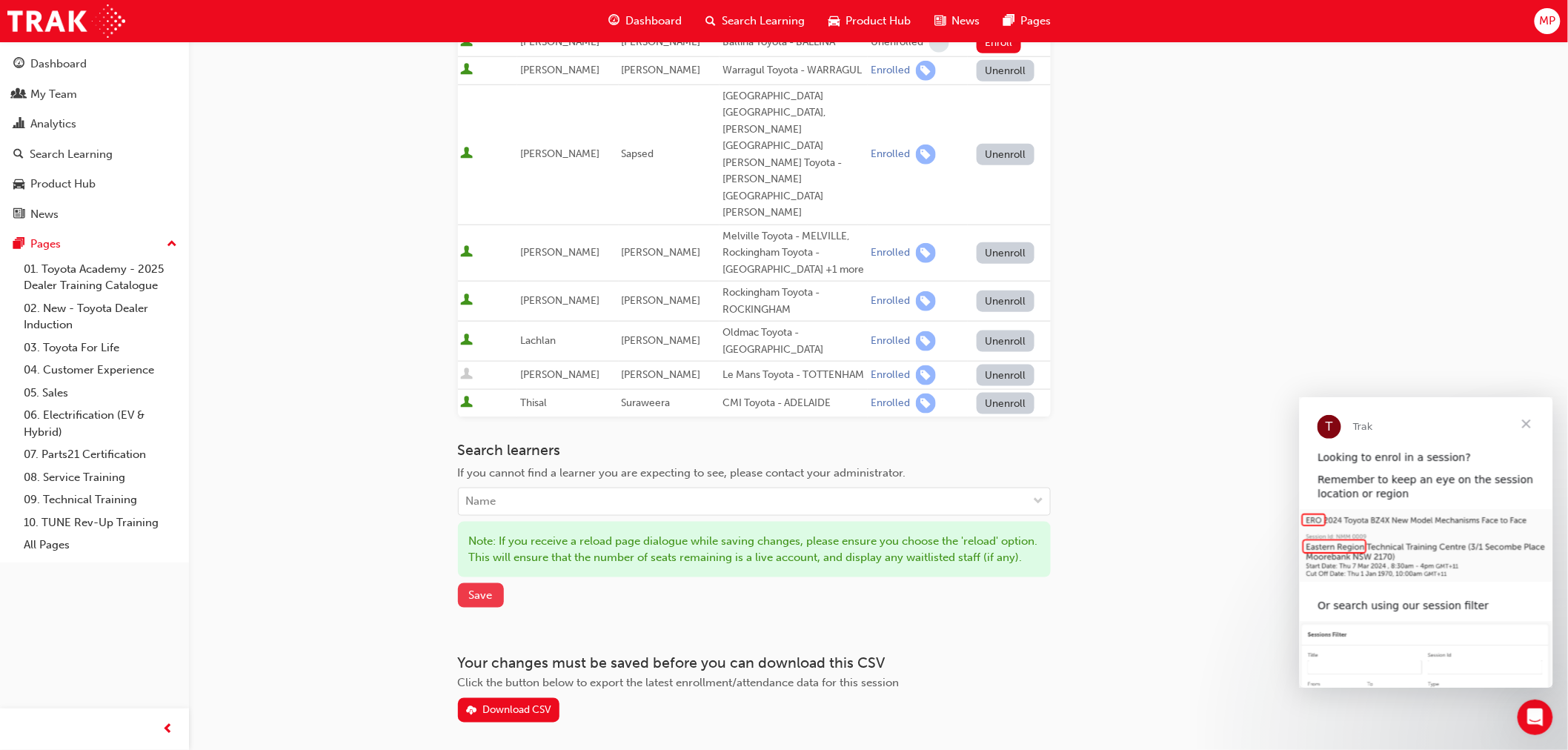
click at [489, 589] on span "Save" at bounding box center [481, 596] width 24 height 14
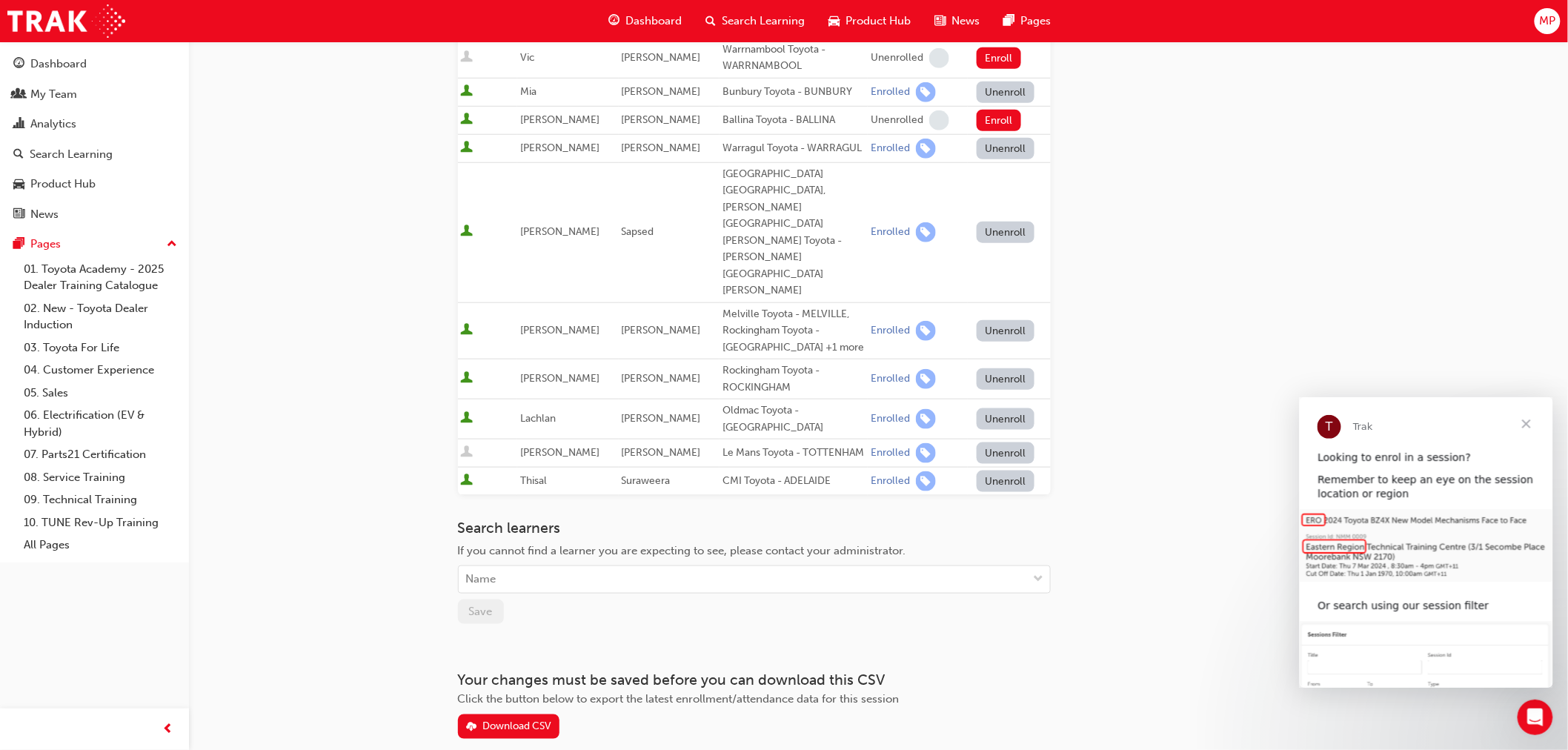
scroll to position [0, 0]
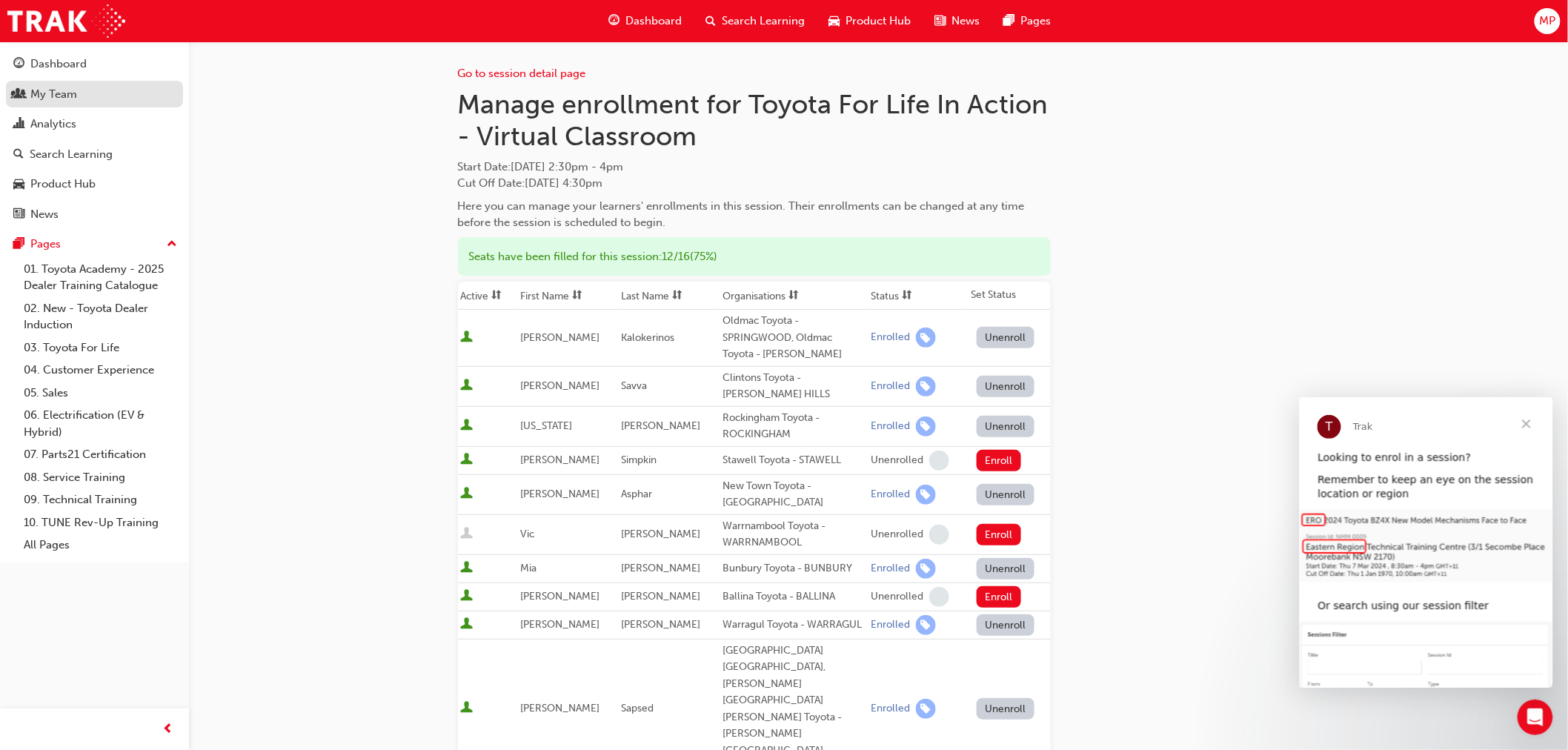
click at [67, 95] on div "My Team" at bounding box center [53, 95] width 46 height 17
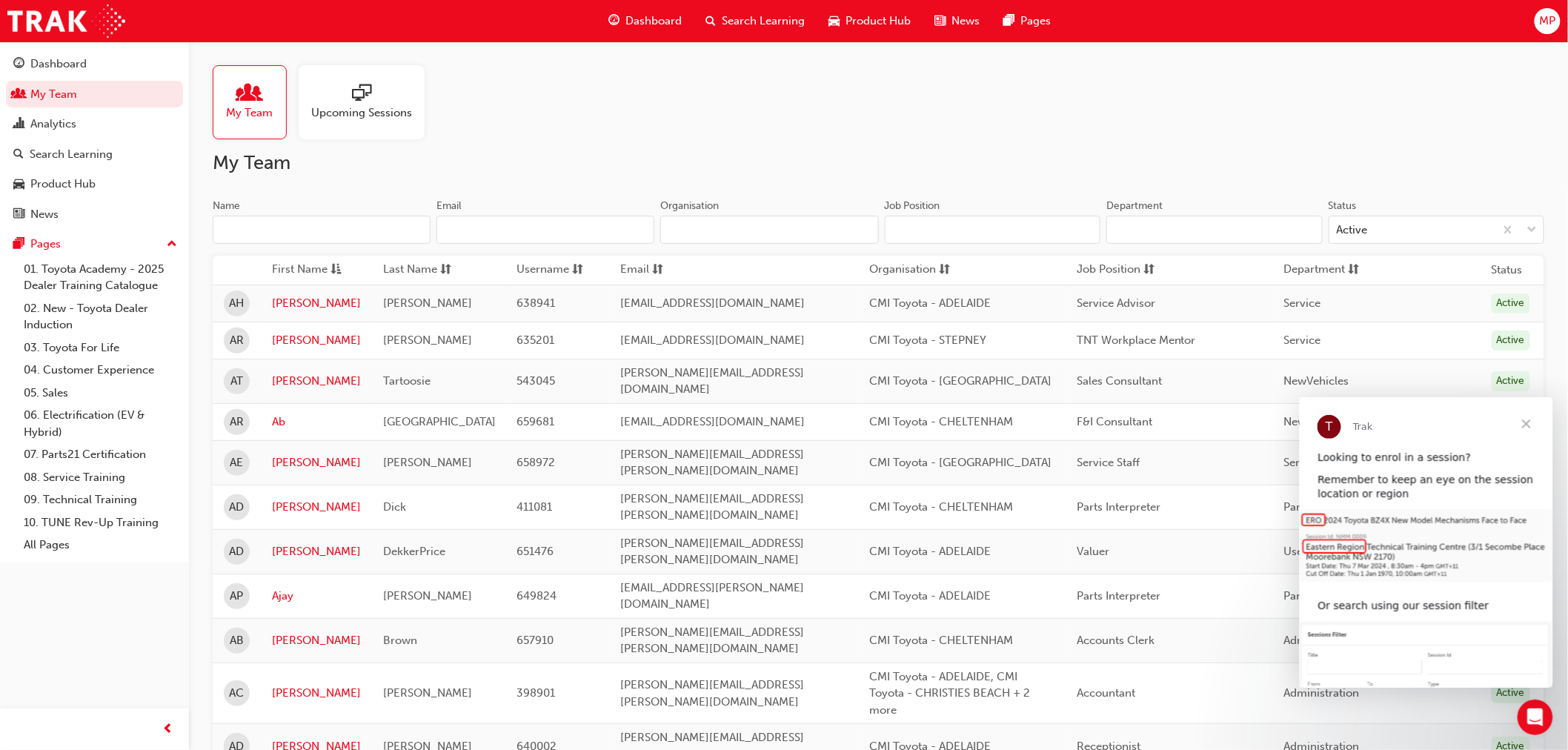
click at [356, 232] on input "Name" at bounding box center [321, 229] width 218 height 28
click at [354, 232] on input "Name" at bounding box center [321, 229] width 218 height 28
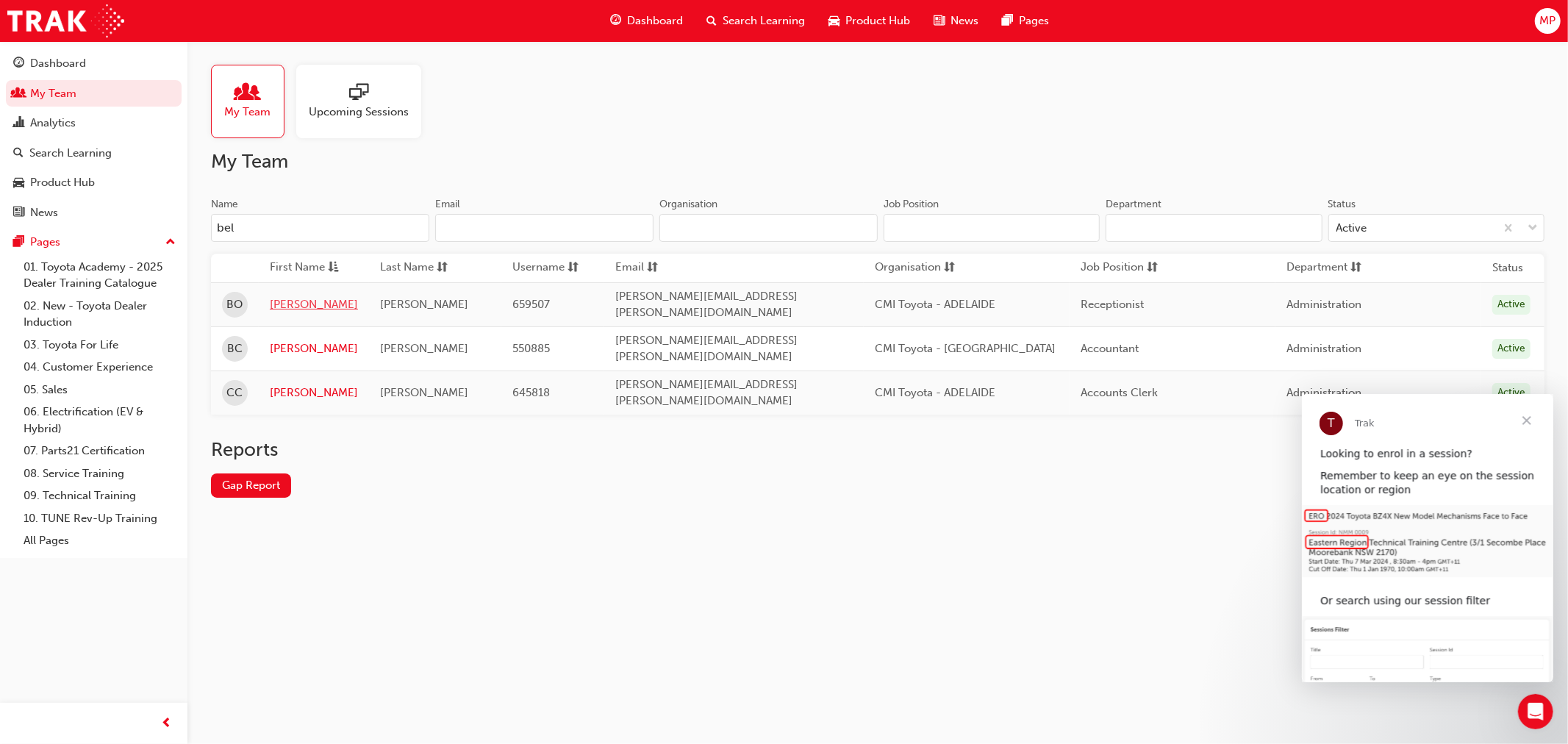
type input "bel"
click at [299, 300] on link "[PERSON_NAME]" at bounding box center [314, 304] width 88 height 17
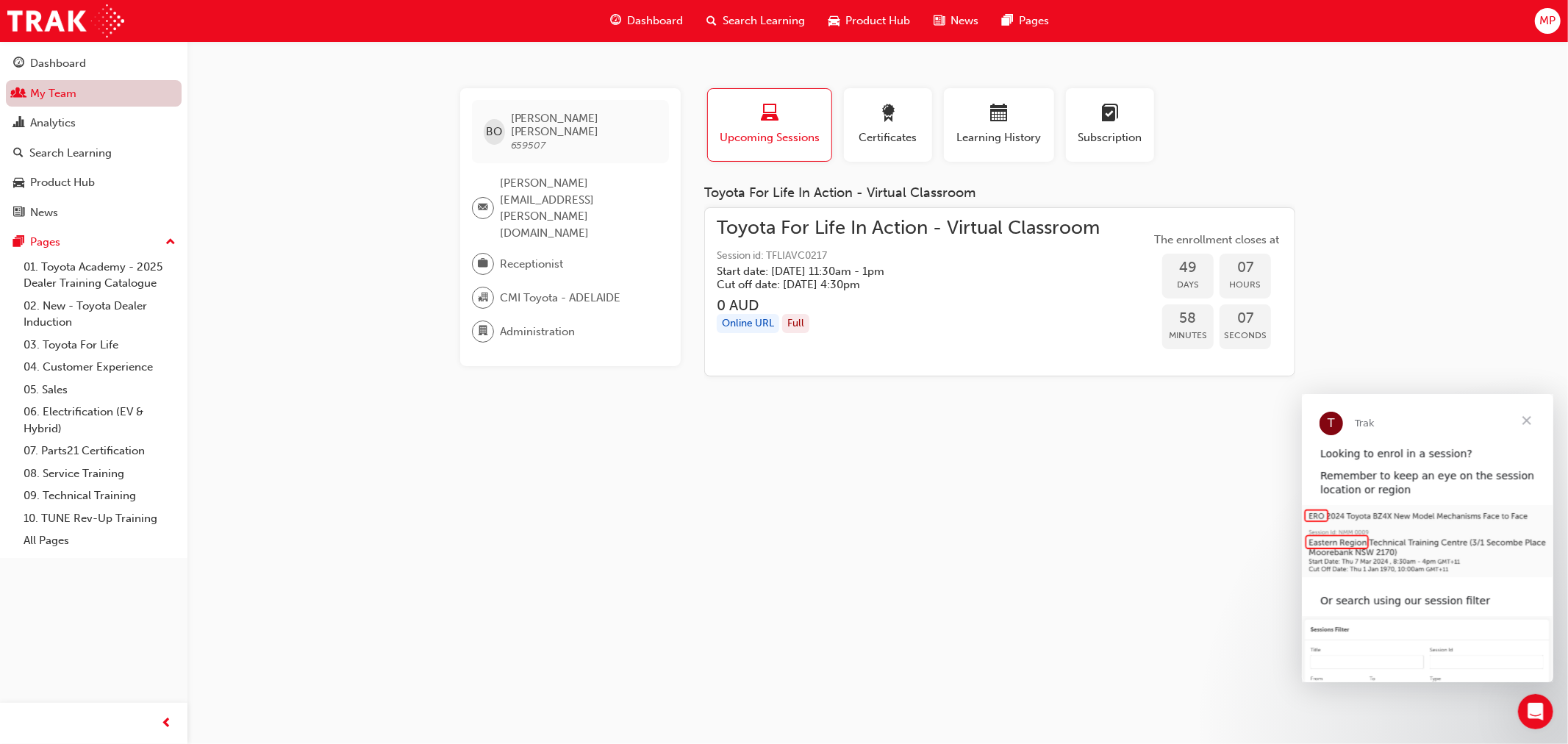
click at [52, 94] on link "My Team" at bounding box center [94, 94] width 176 height 27
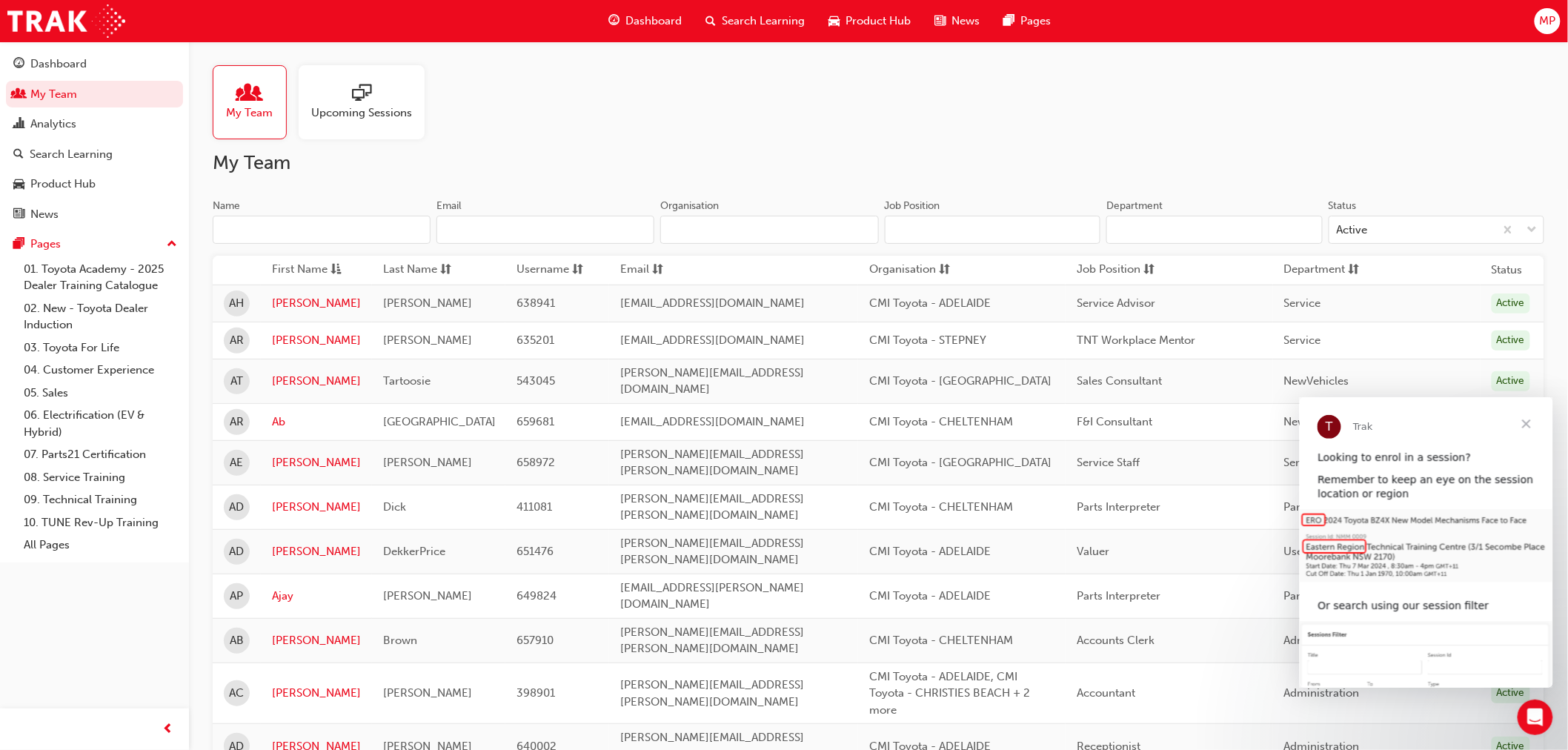
click at [317, 220] on input "Name" at bounding box center [321, 229] width 218 height 28
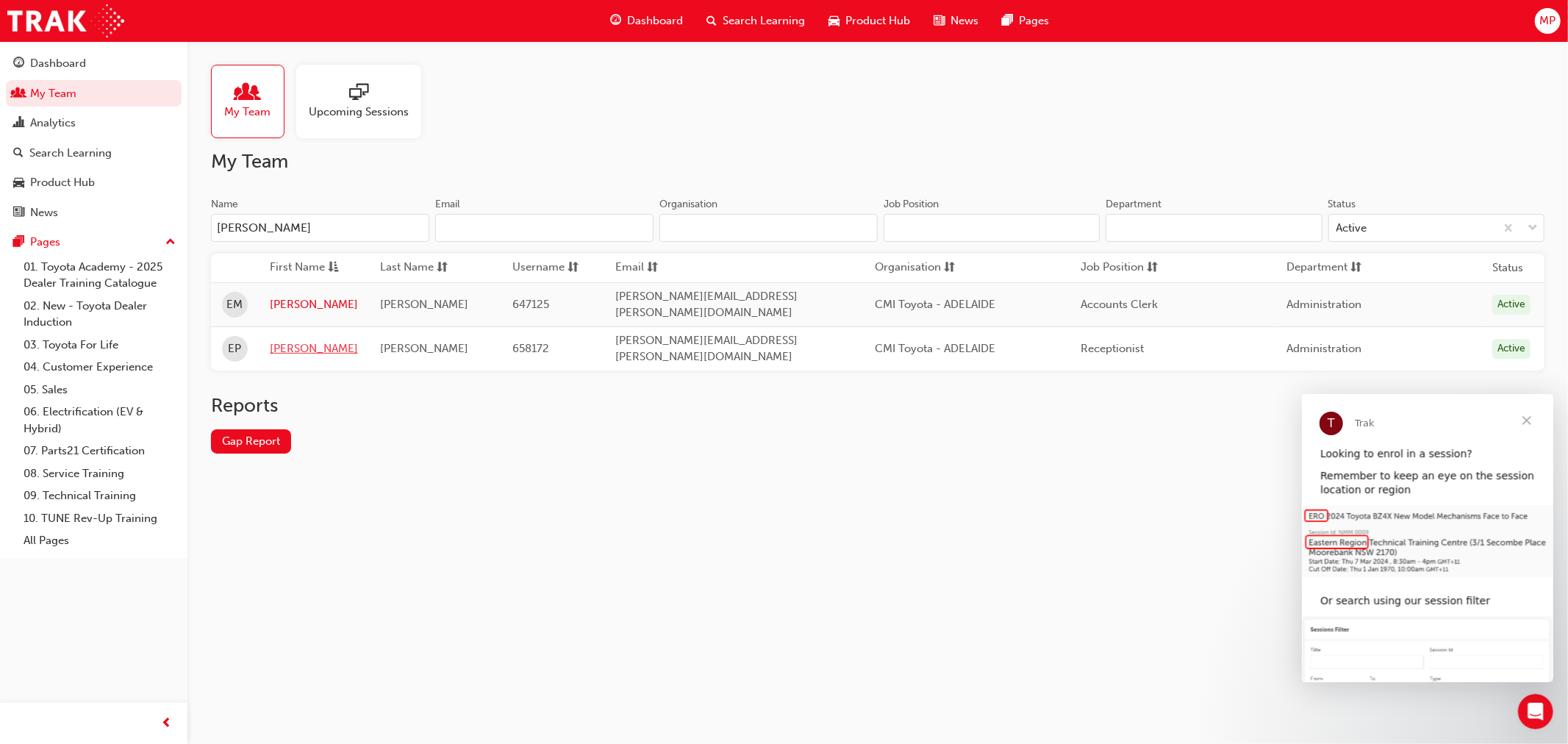
type input "[PERSON_NAME]"
click at [280, 341] on link "[PERSON_NAME]" at bounding box center [314, 349] width 88 height 17
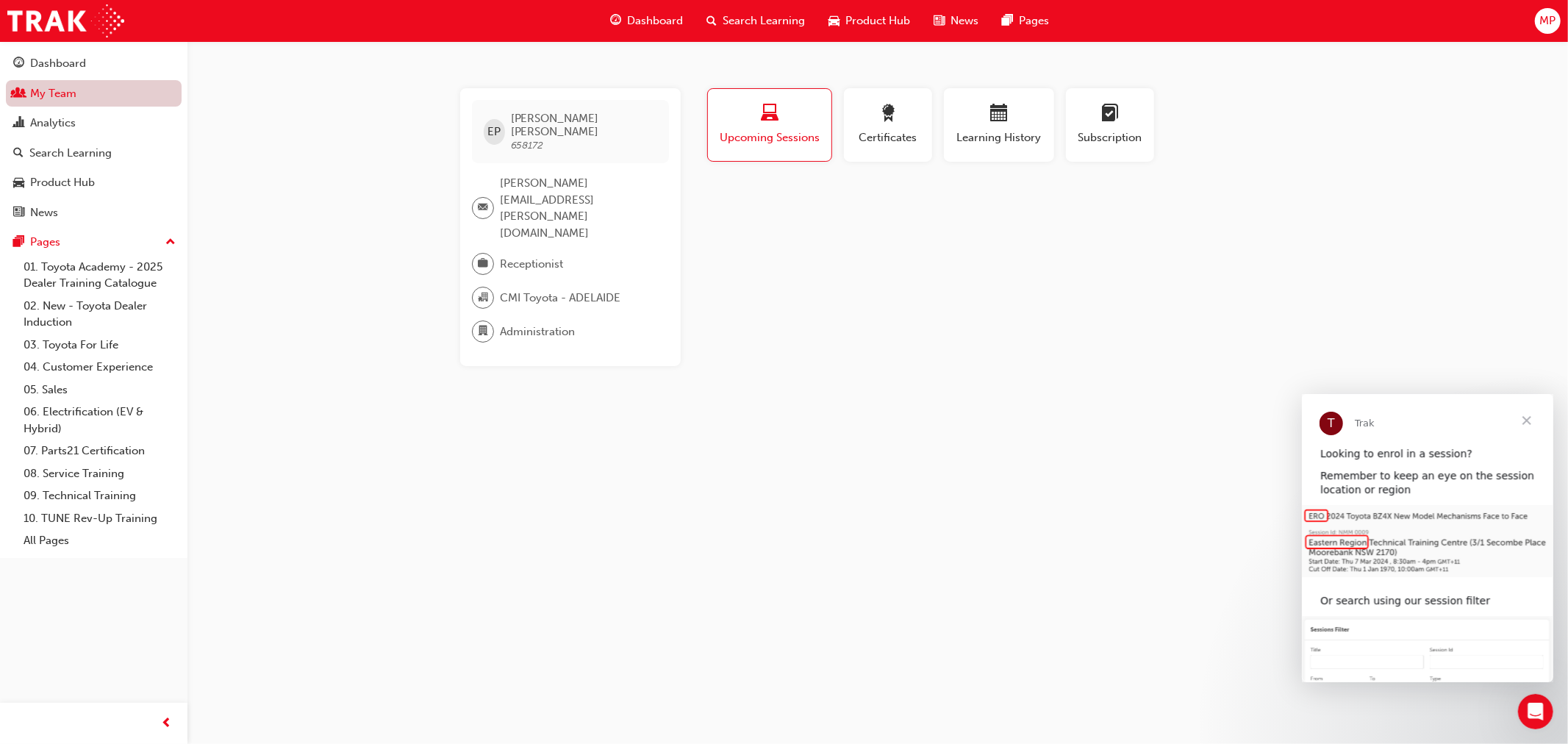
click at [71, 96] on link "My Team" at bounding box center [94, 94] width 176 height 27
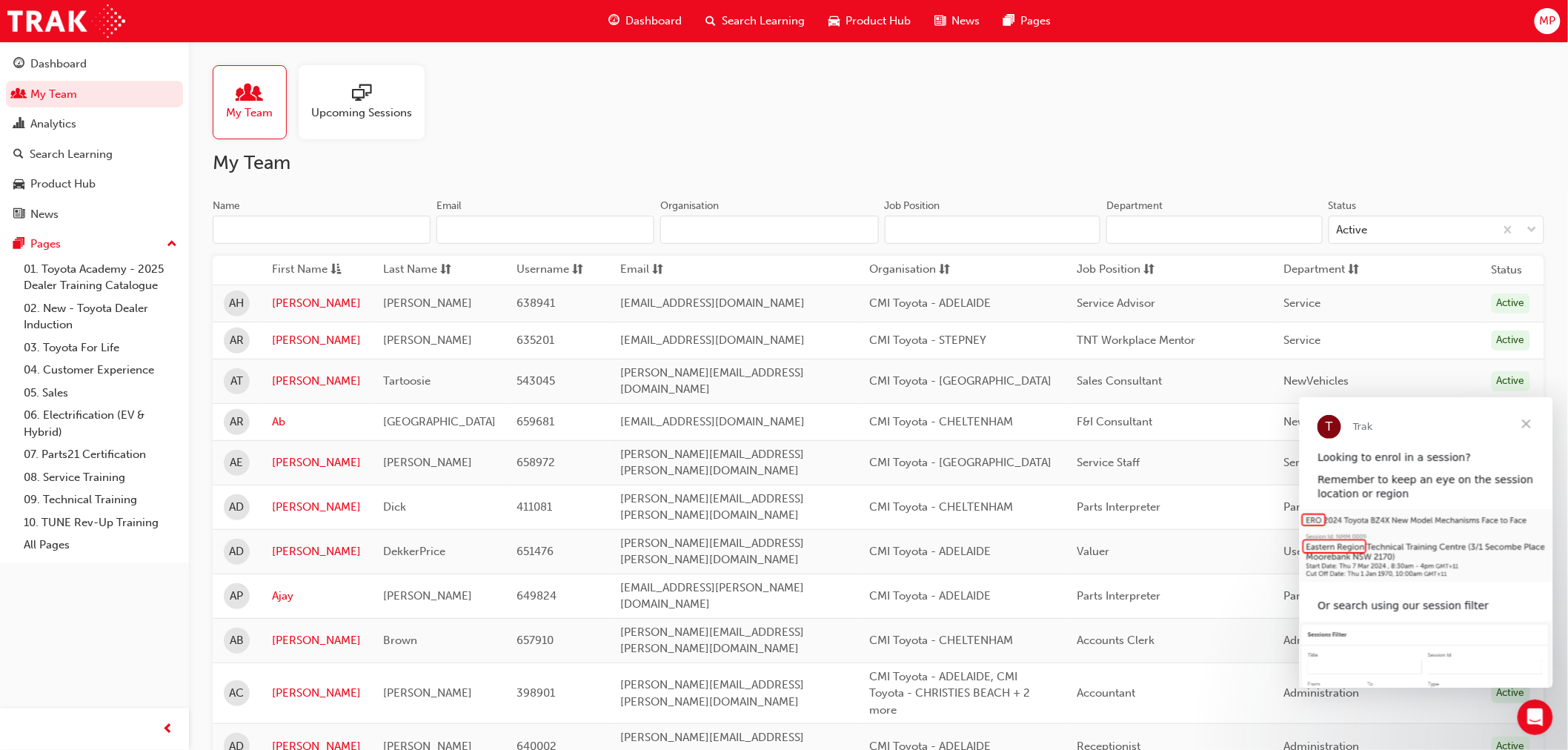
click at [302, 230] on input "Name" at bounding box center [321, 229] width 218 height 28
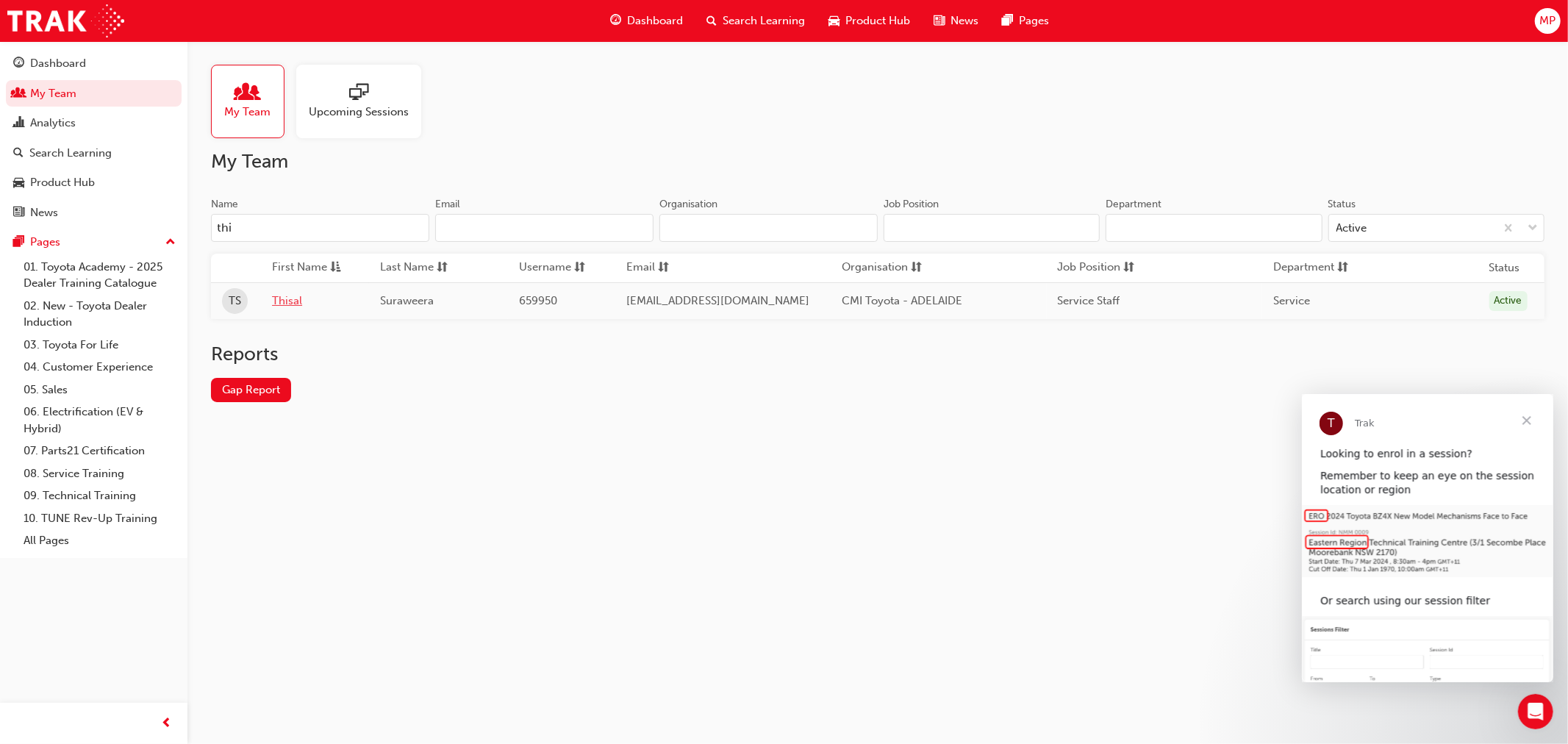
type input "thi"
click at [282, 299] on link "Thisal" at bounding box center [315, 302] width 86 height 17
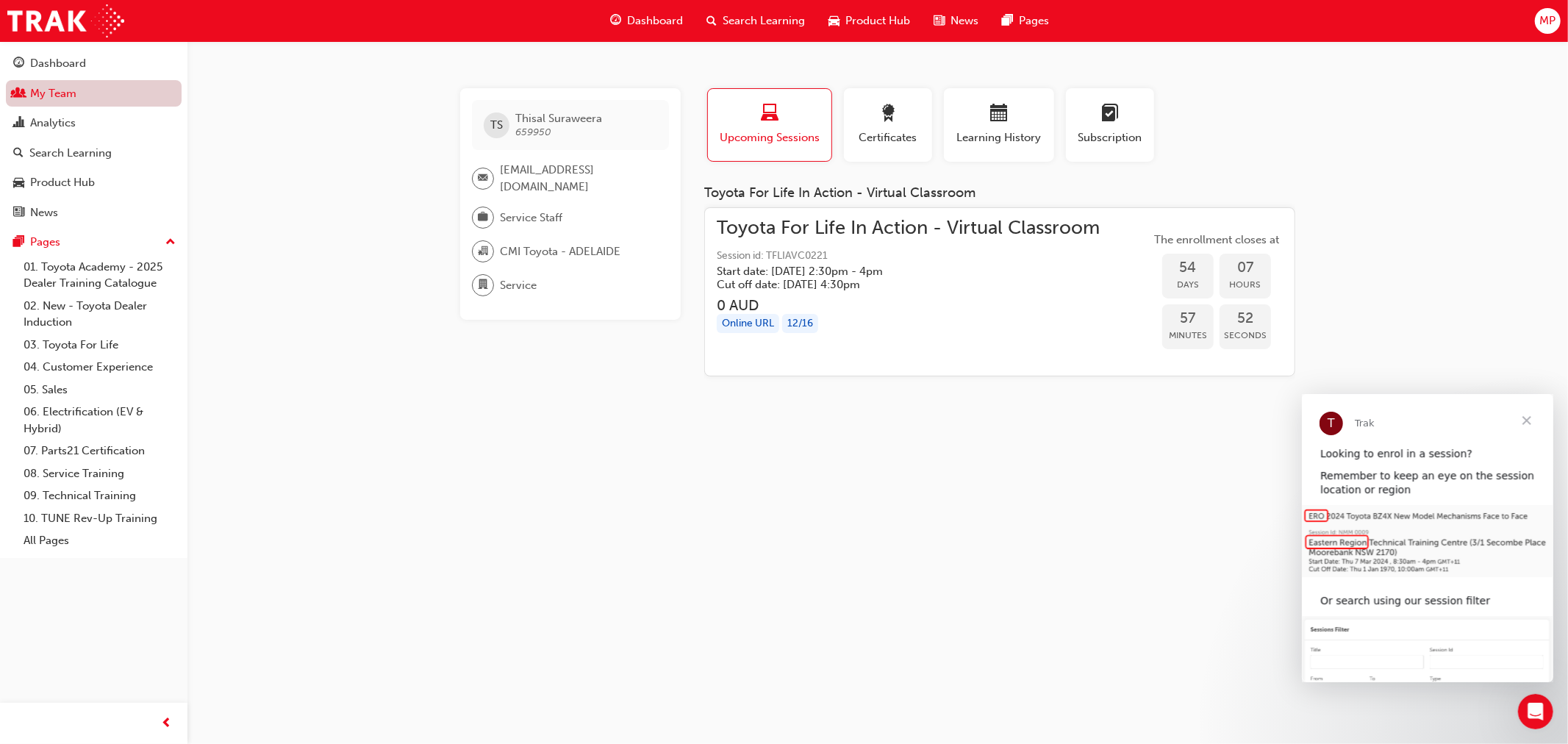
click at [71, 101] on link "My Team" at bounding box center [94, 94] width 176 height 27
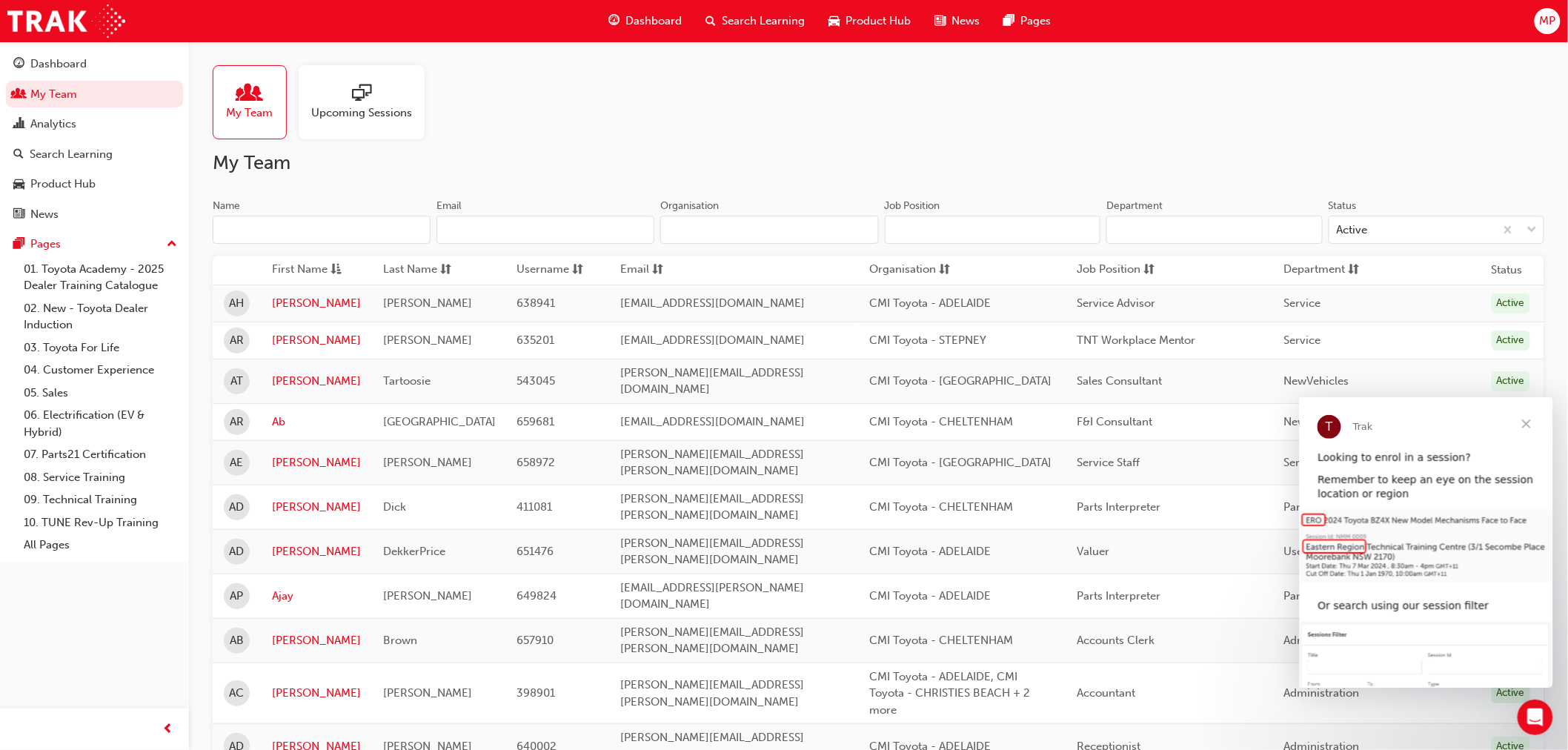
click at [287, 232] on input "Name" at bounding box center [321, 229] width 218 height 28
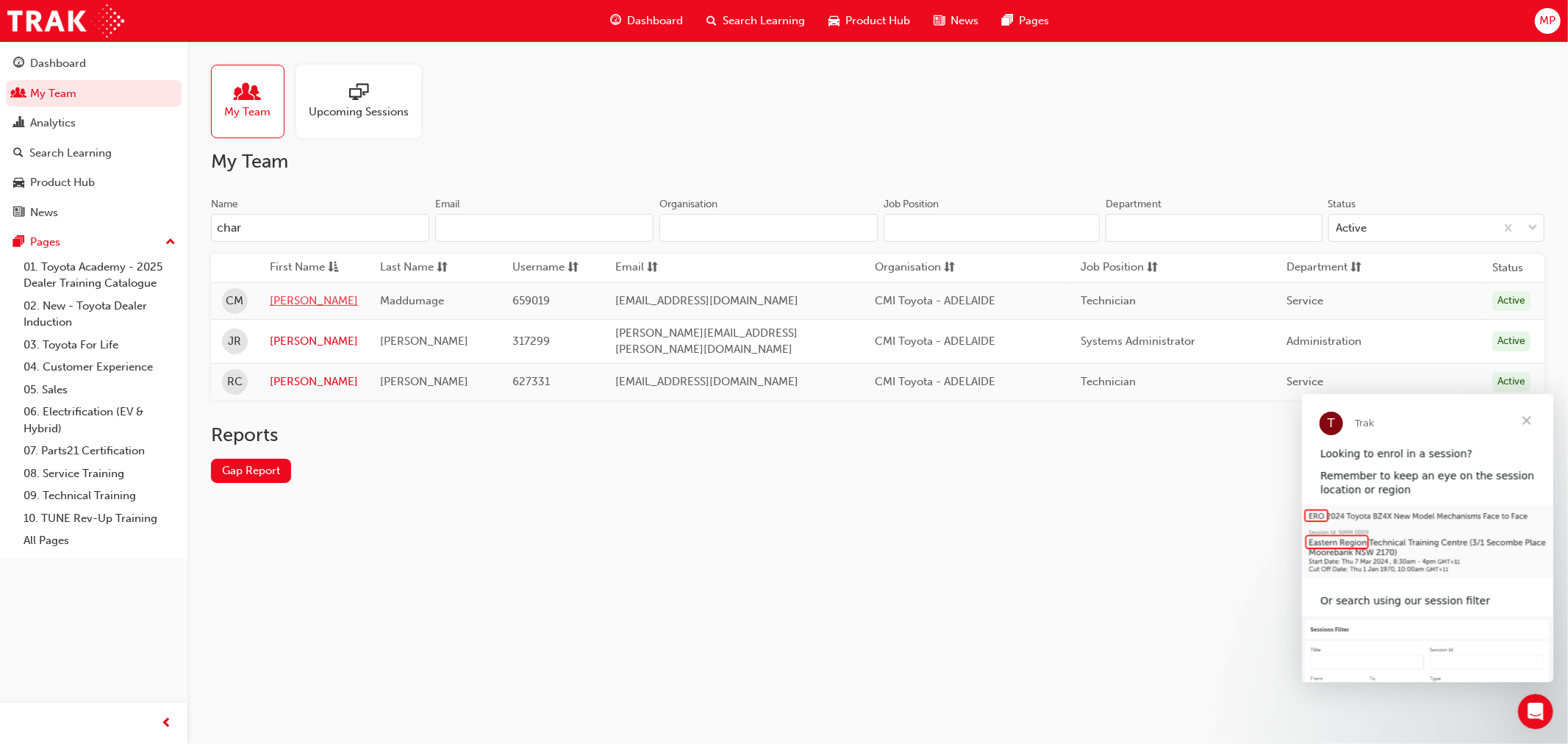
type input "char"
click at [288, 303] on link "[PERSON_NAME]" at bounding box center [314, 302] width 88 height 17
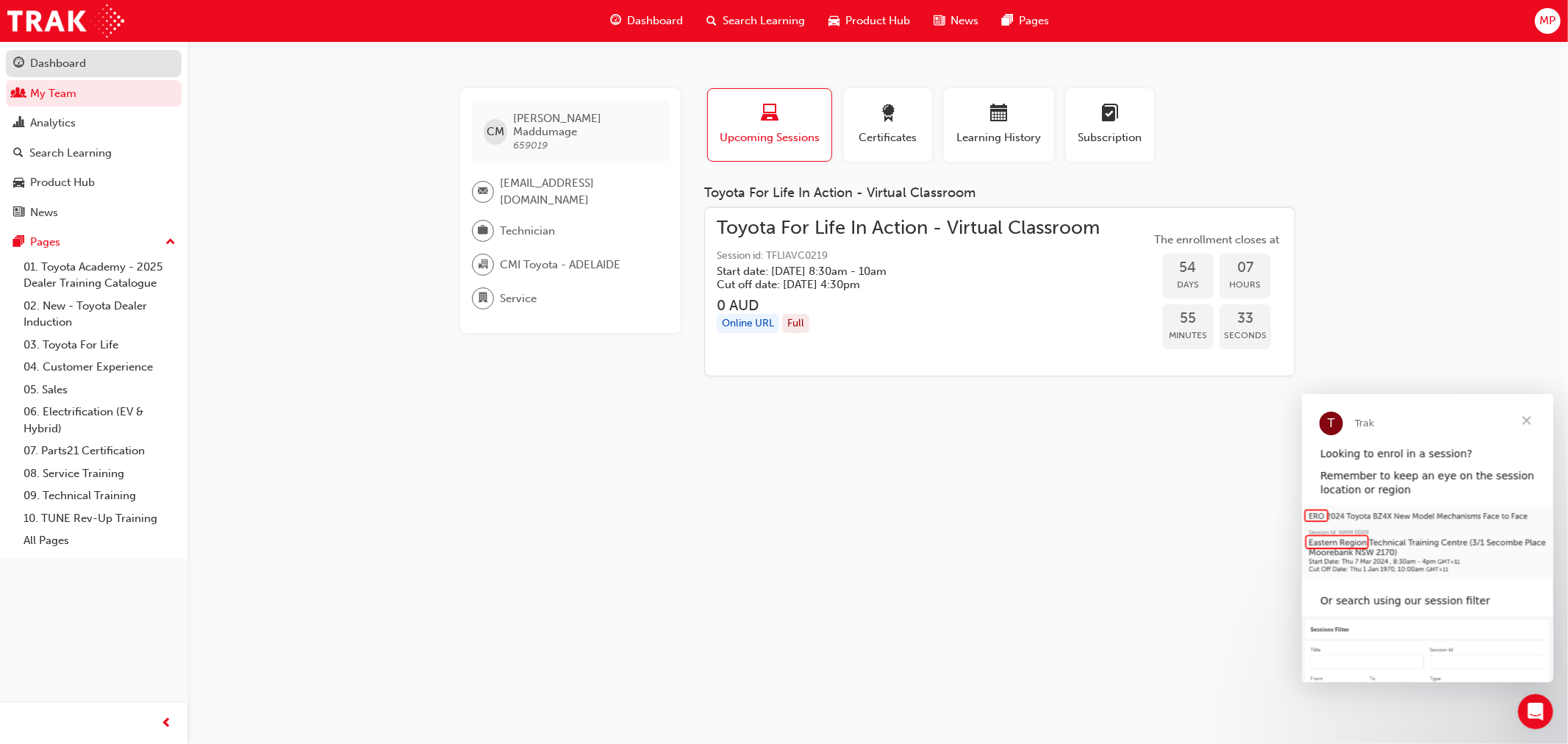
click at [65, 69] on div "Dashboard" at bounding box center [57, 64] width 56 height 17
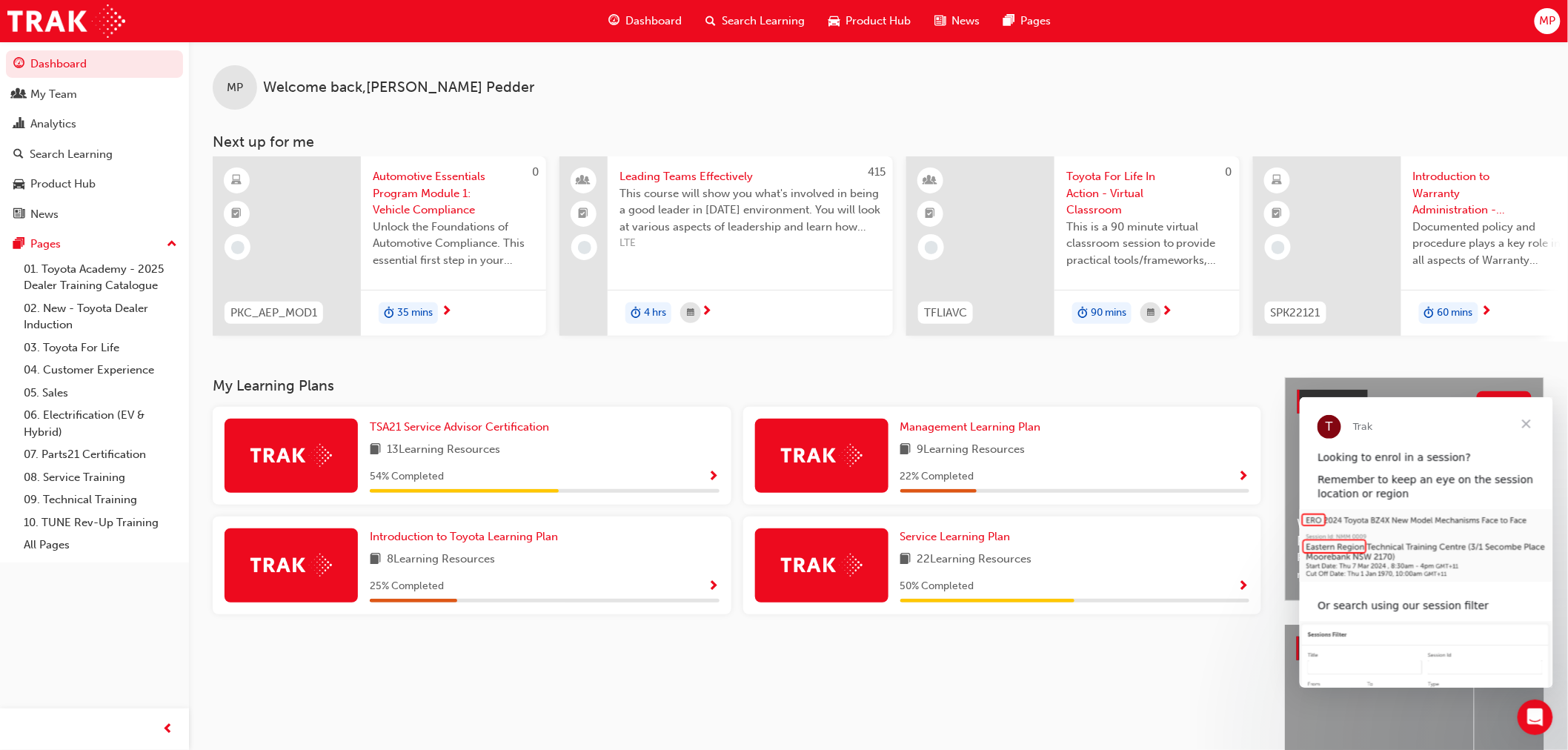
click at [981, 472] on div "22 % Completed" at bounding box center [1075, 477] width 349 height 18
click at [843, 458] on img at bounding box center [821, 456] width 81 height 23
click at [1243, 478] on span "Show Progress" at bounding box center [1244, 478] width 12 height 14
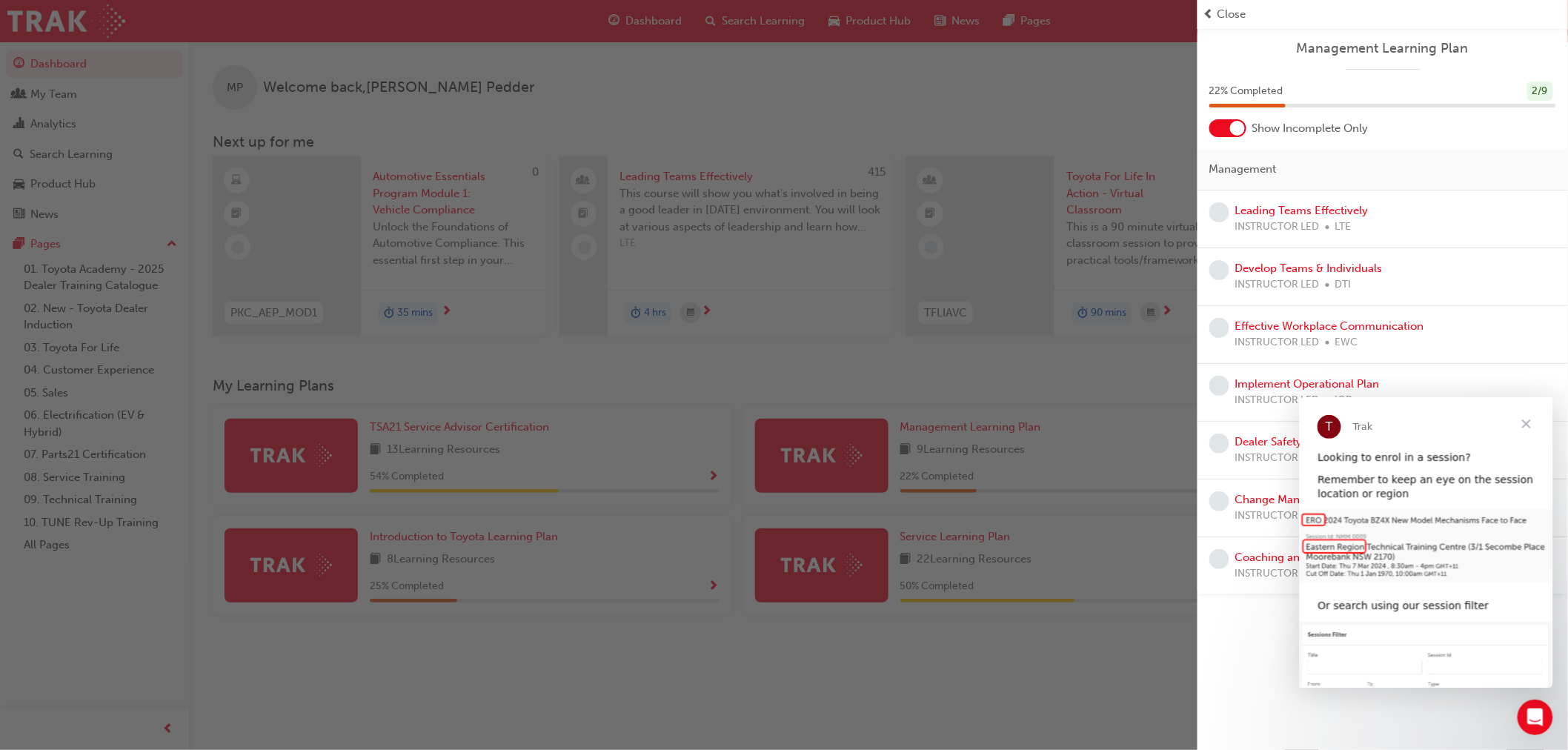
click at [1524, 423] on span "Close" at bounding box center [1525, 423] width 53 height 53
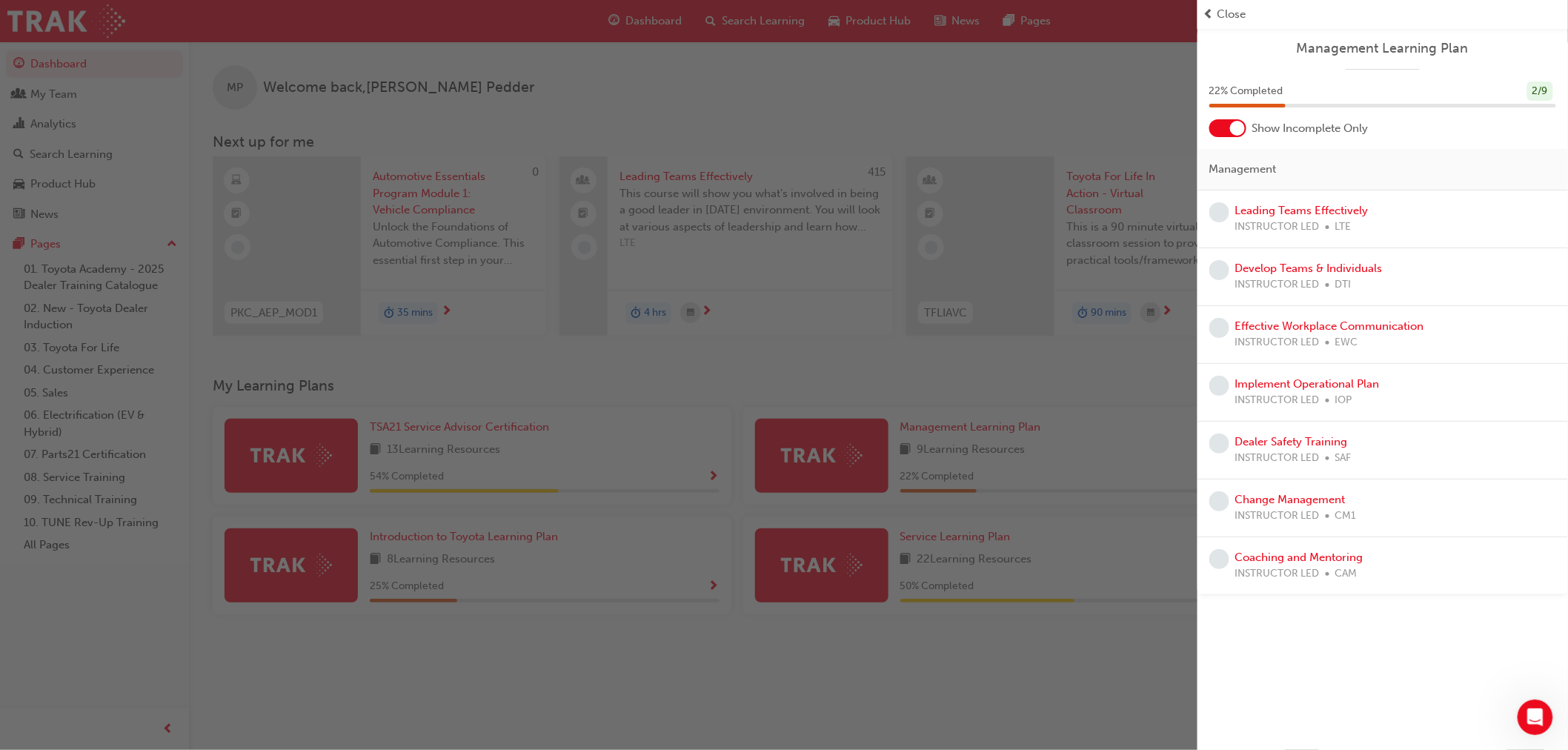
click at [1135, 135] on div "button" at bounding box center [598, 375] width 1197 height 750
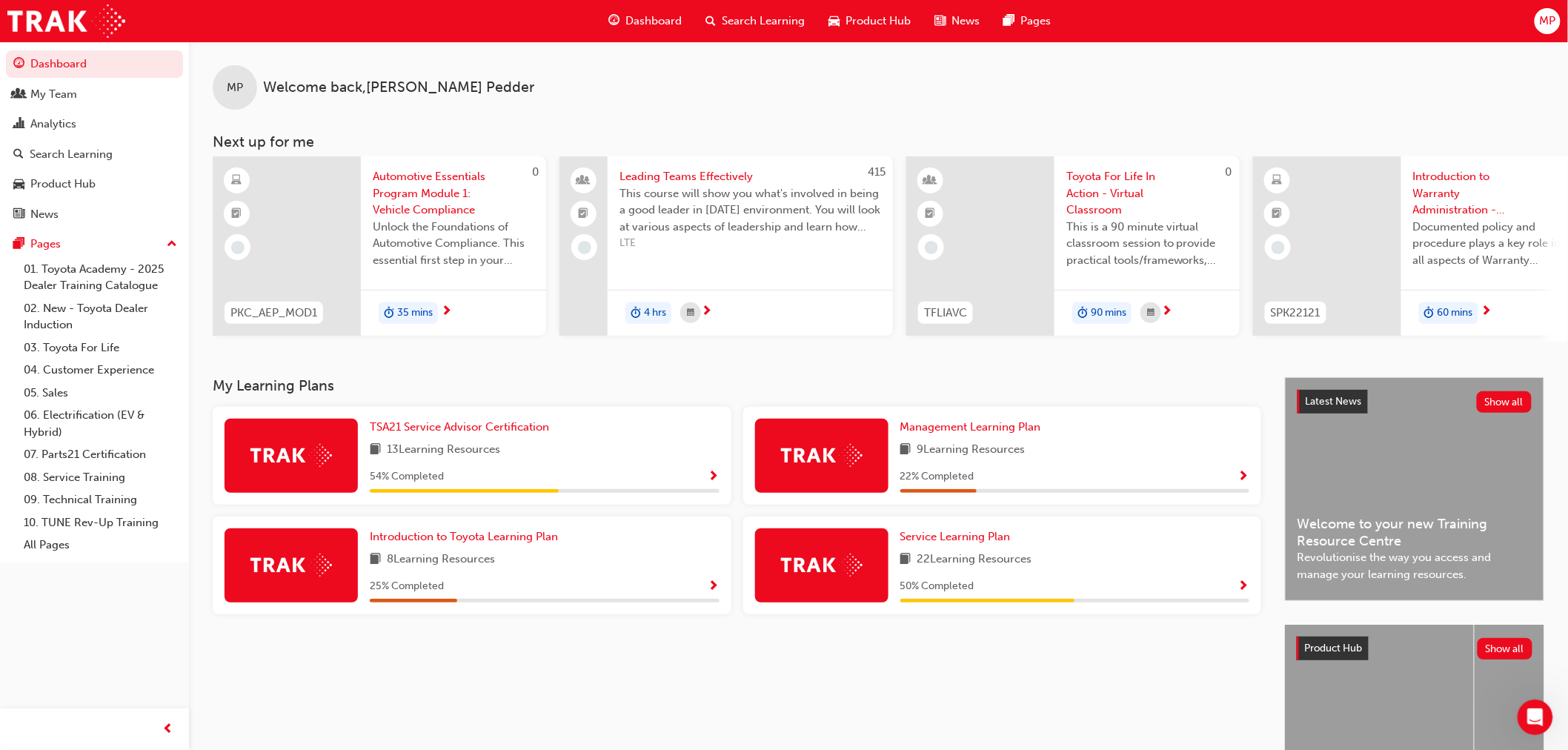
click at [1243, 591] on span "Show Progress" at bounding box center [1244, 587] width 12 height 14
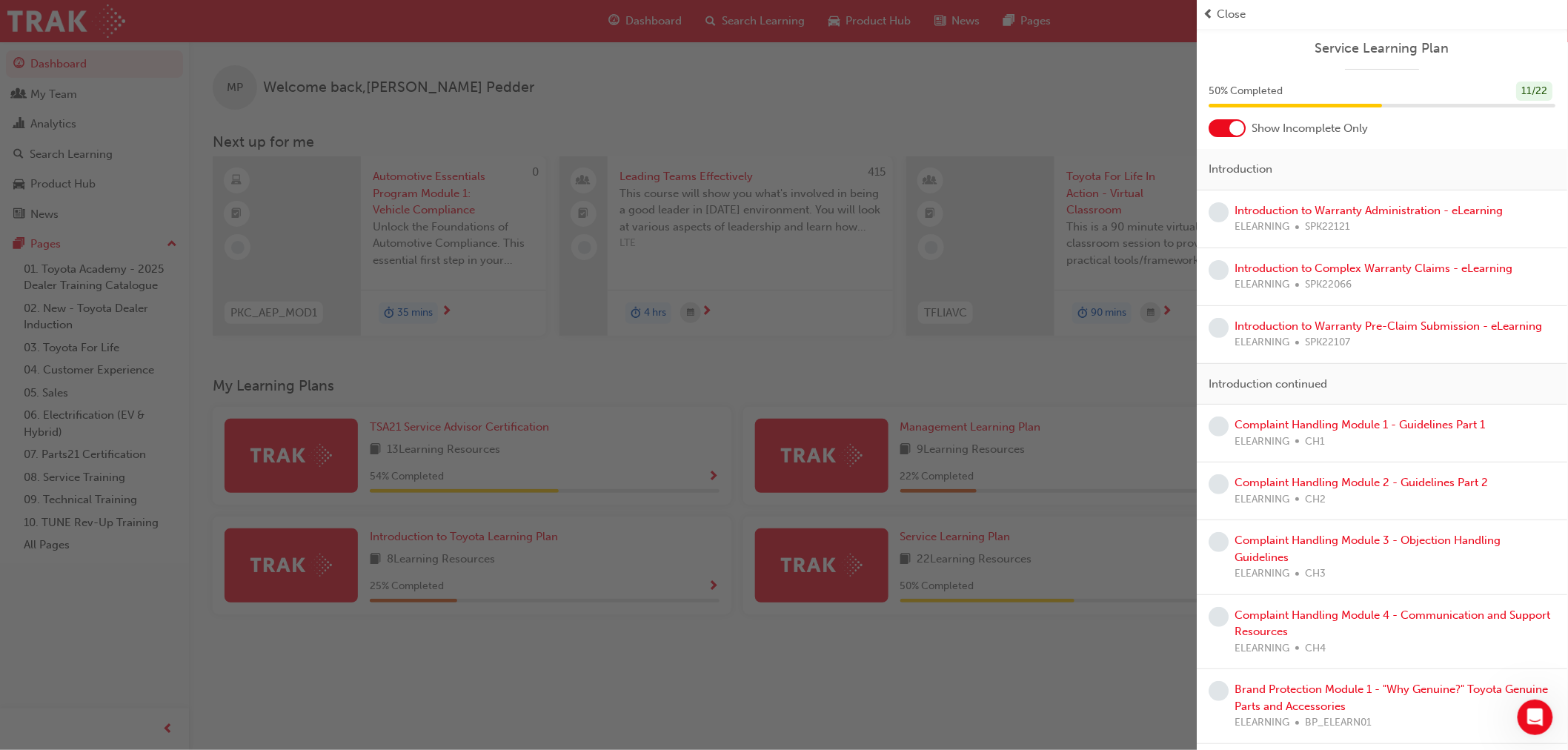
click at [977, 697] on div "button" at bounding box center [598, 375] width 1197 height 750
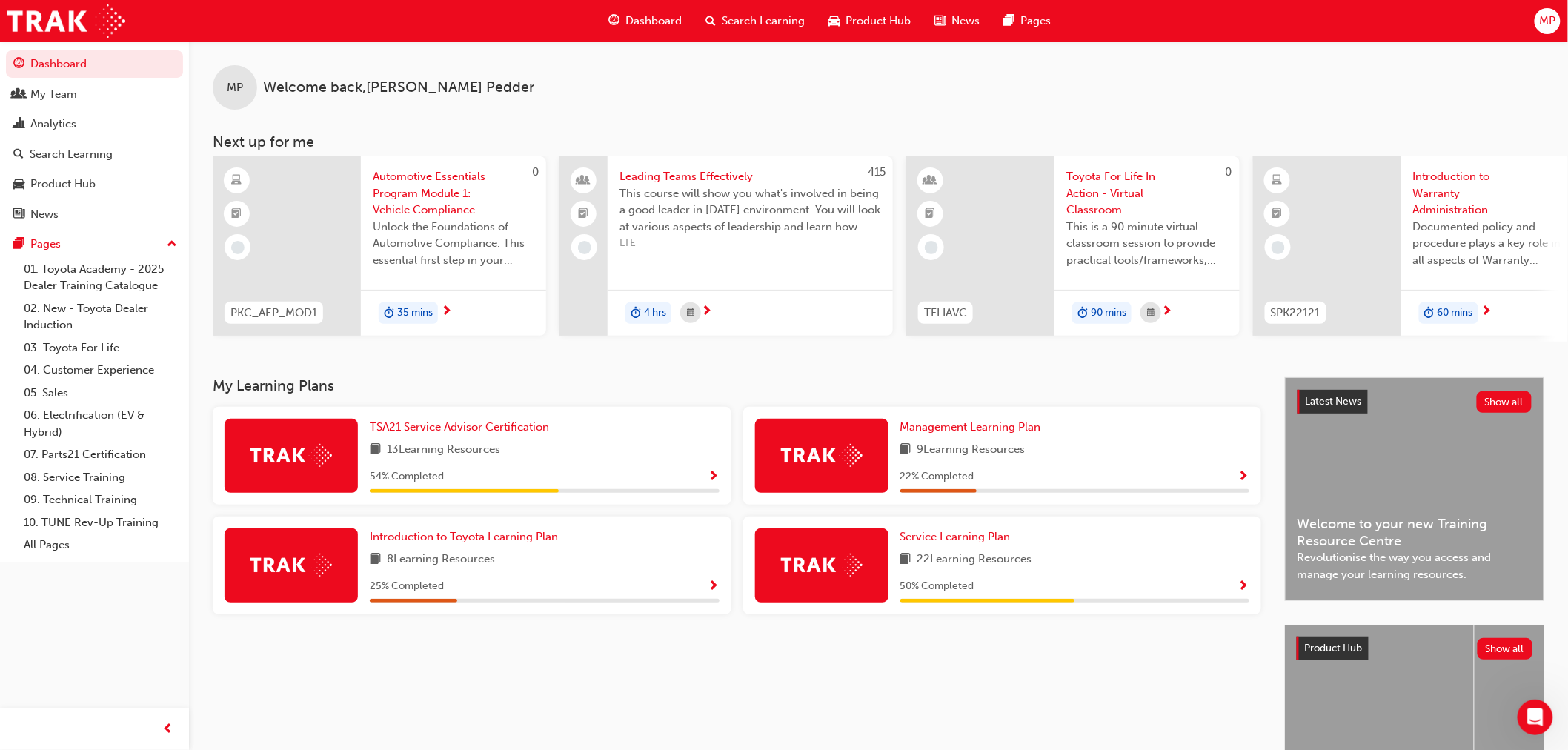
click at [714, 587] on span "Show Progress" at bounding box center [714, 587] width 12 height 14
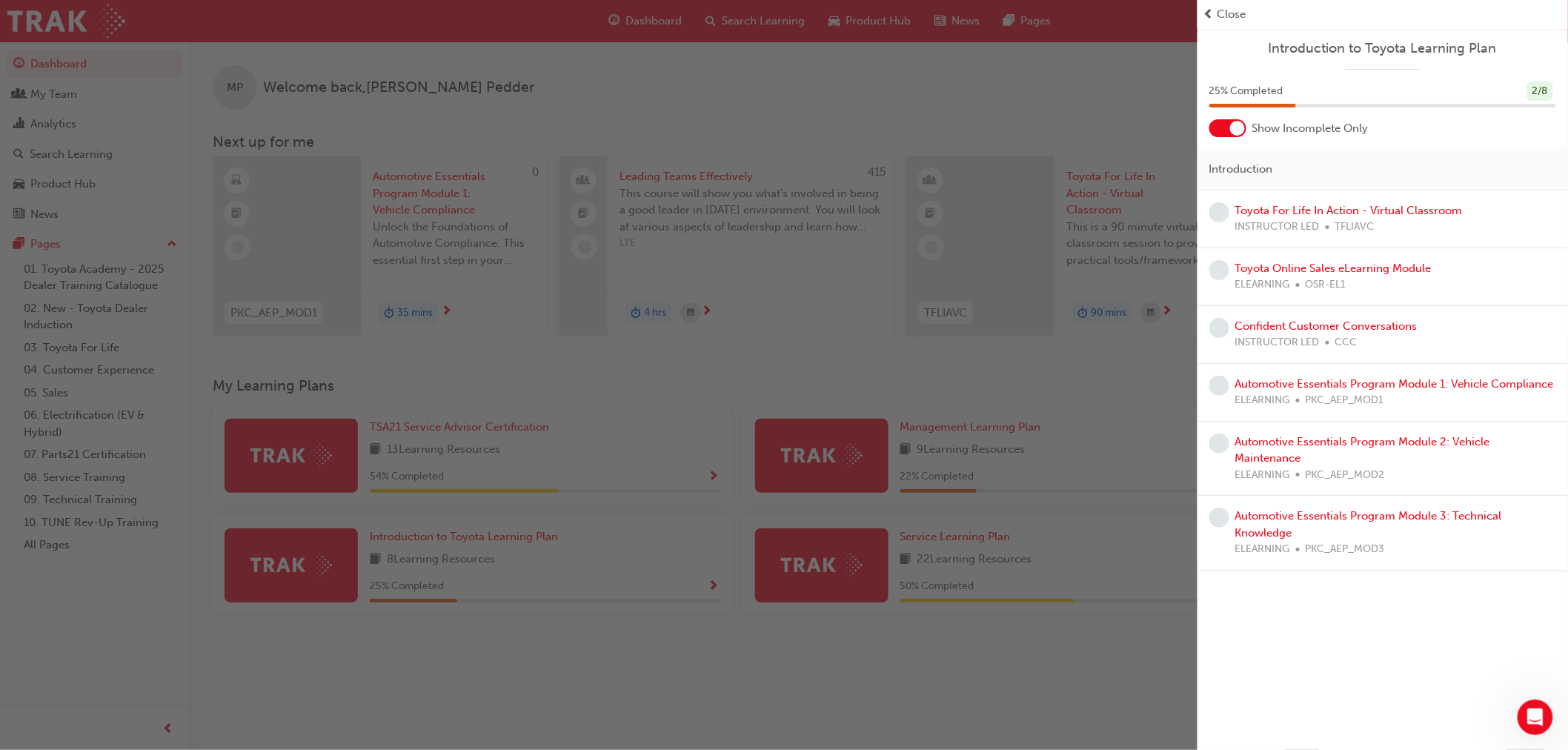
click at [1031, 617] on div "button" at bounding box center [598, 375] width 1197 height 750
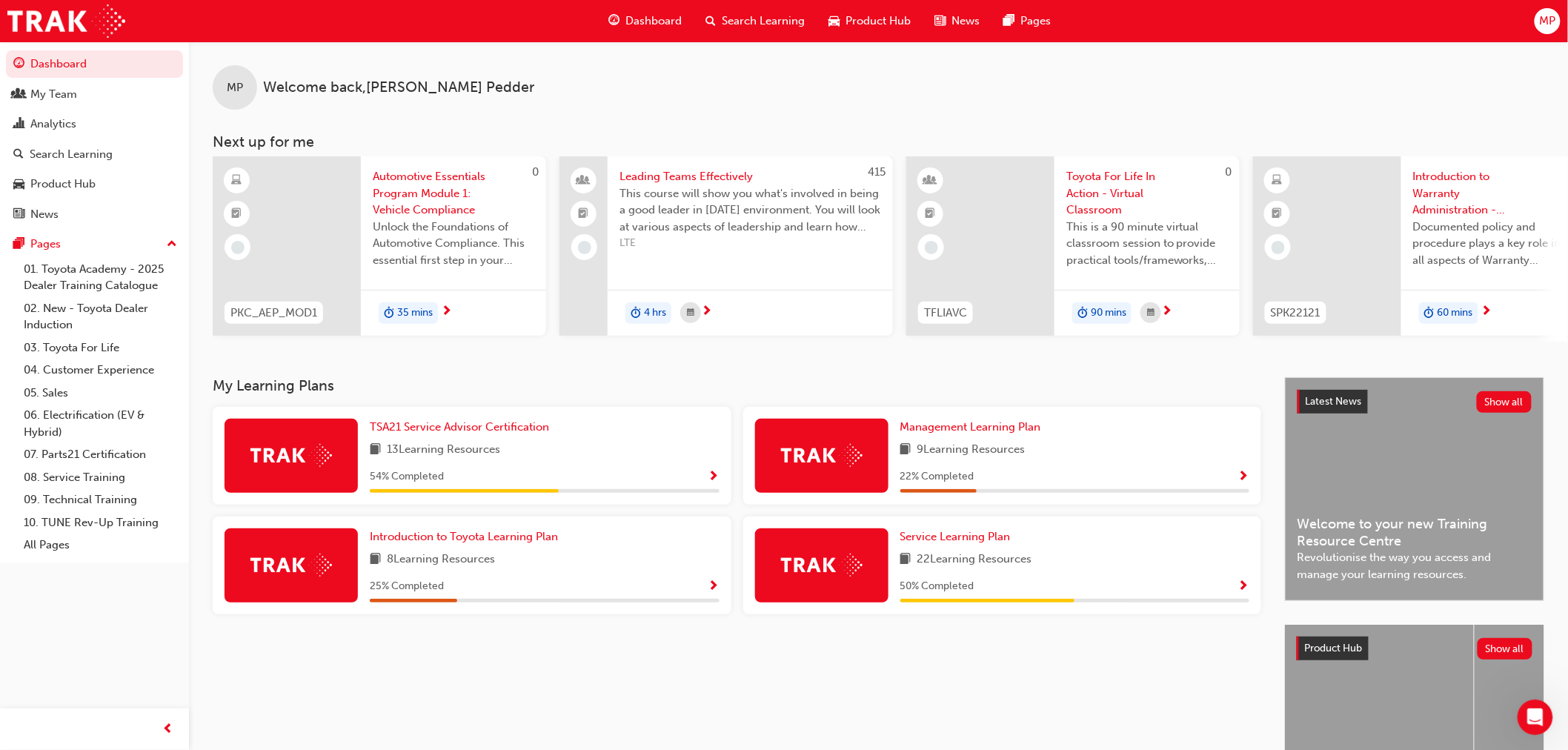
click at [719, 482] on span "Show Progress" at bounding box center [714, 478] width 12 height 14
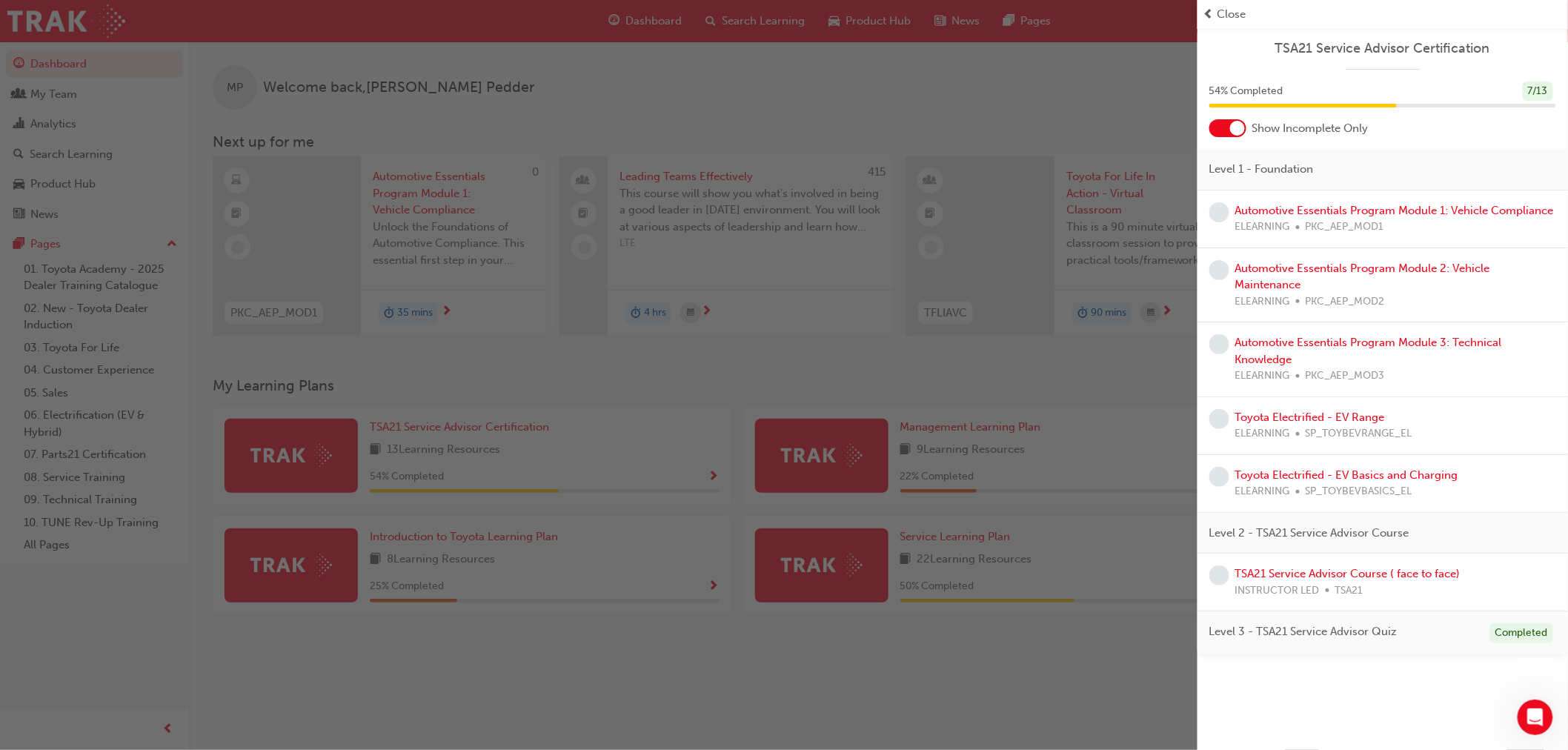
click at [1083, 662] on div "button" at bounding box center [598, 375] width 1197 height 750
